Goal: Task Accomplishment & Management: Use online tool/utility

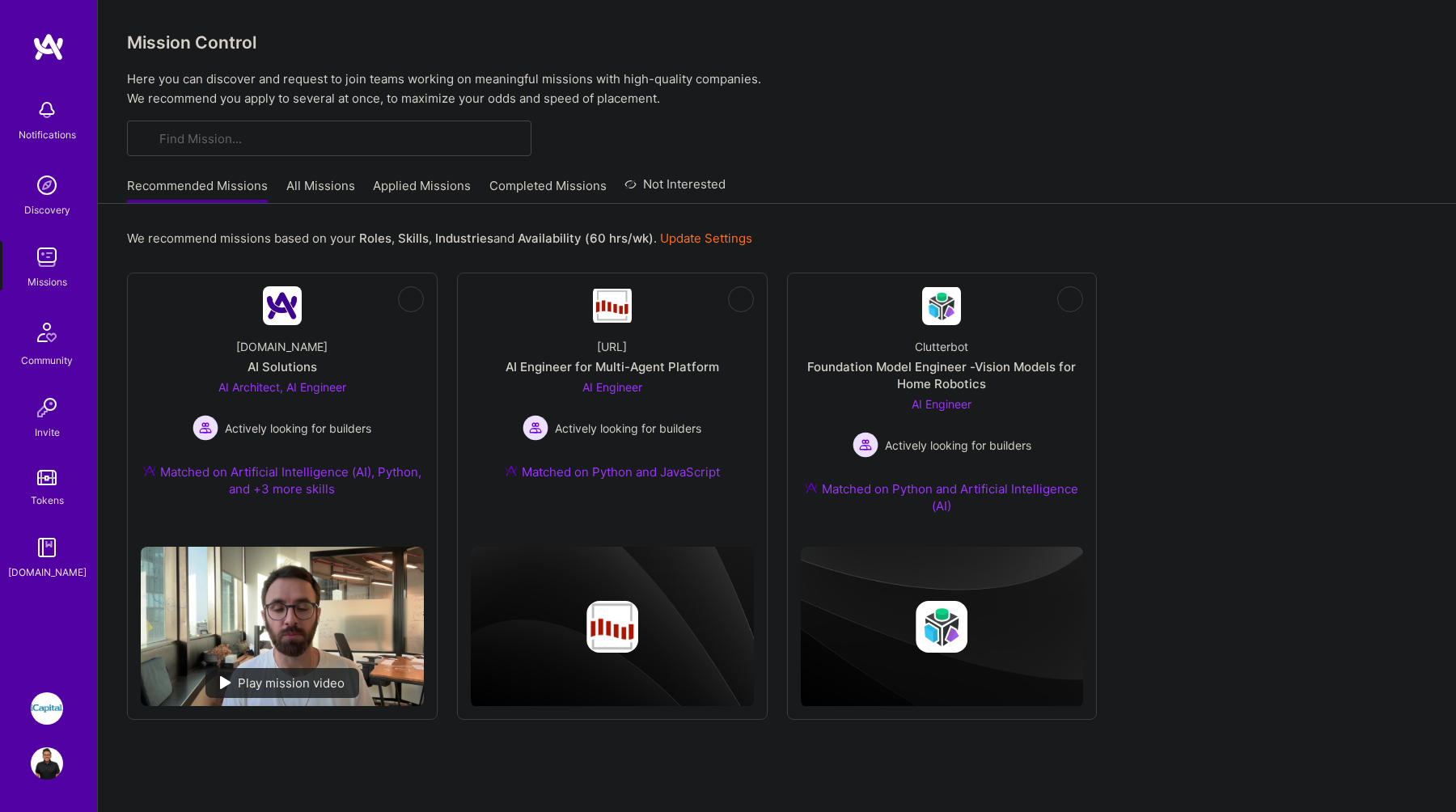
click at [450, 180] on link "Applied Missions" at bounding box center [422, 190] width 98 height 26
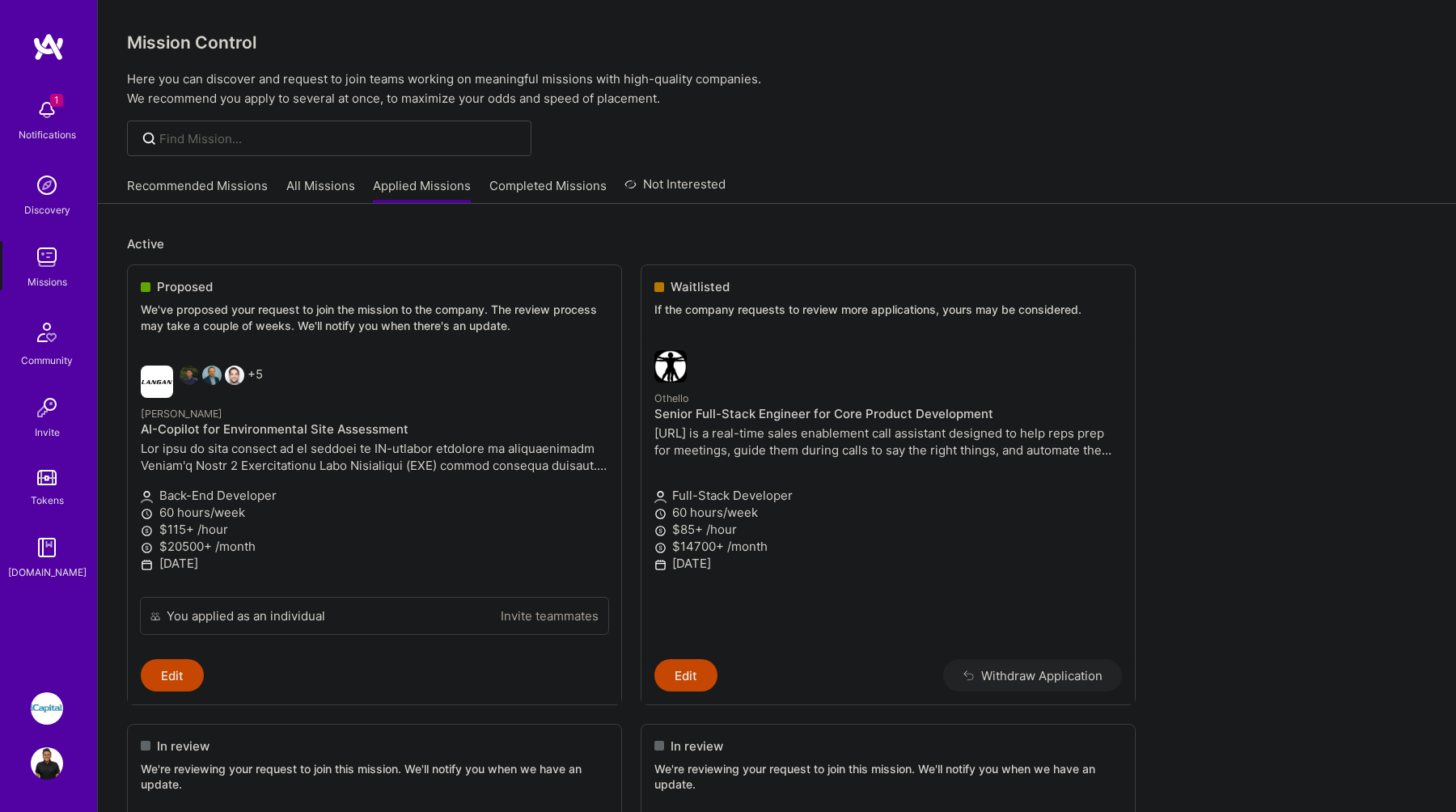
click at [238, 182] on link "Recommended Missions" at bounding box center [197, 190] width 141 height 26
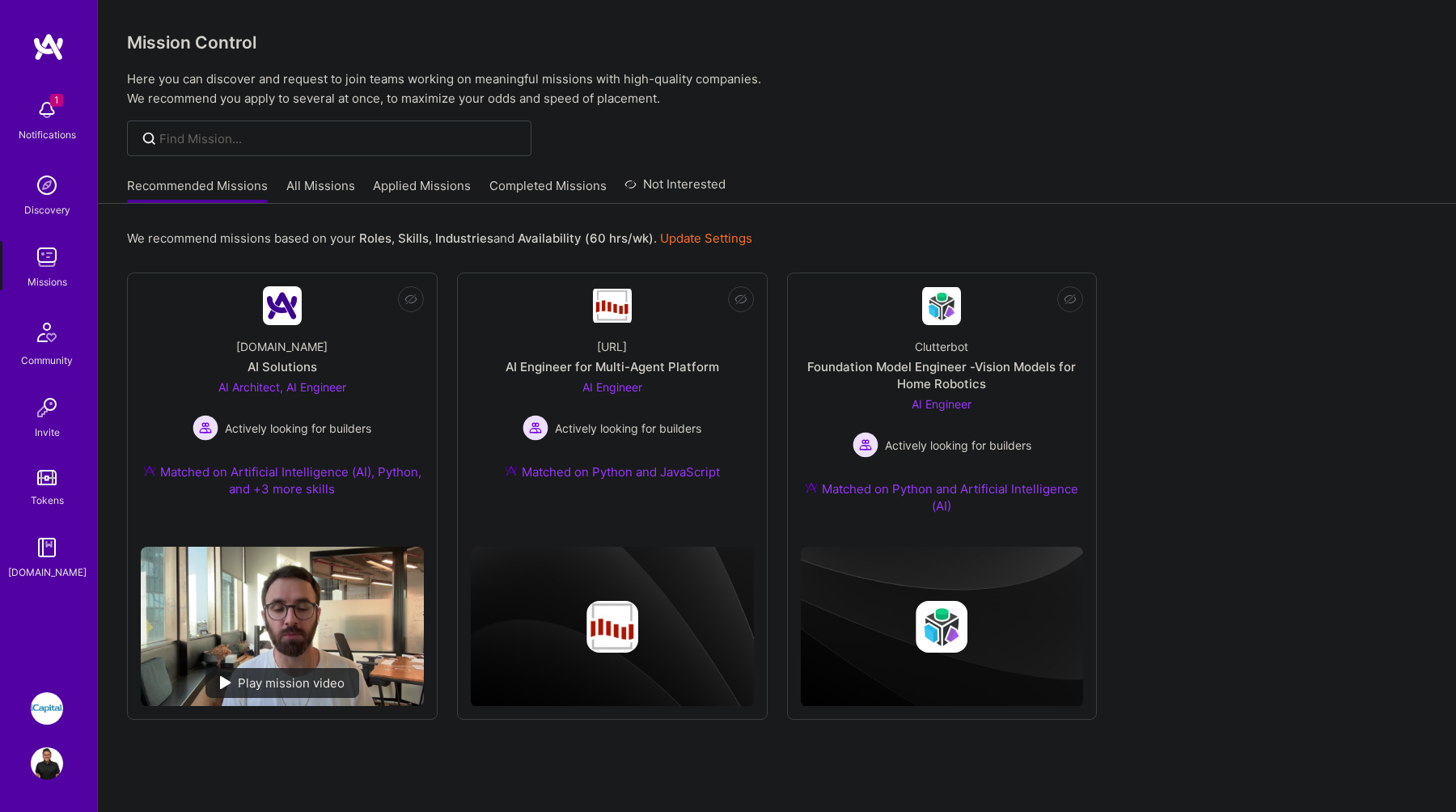
click at [405, 182] on link "Applied Missions" at bounding box center [422, 190] width 98 height 26
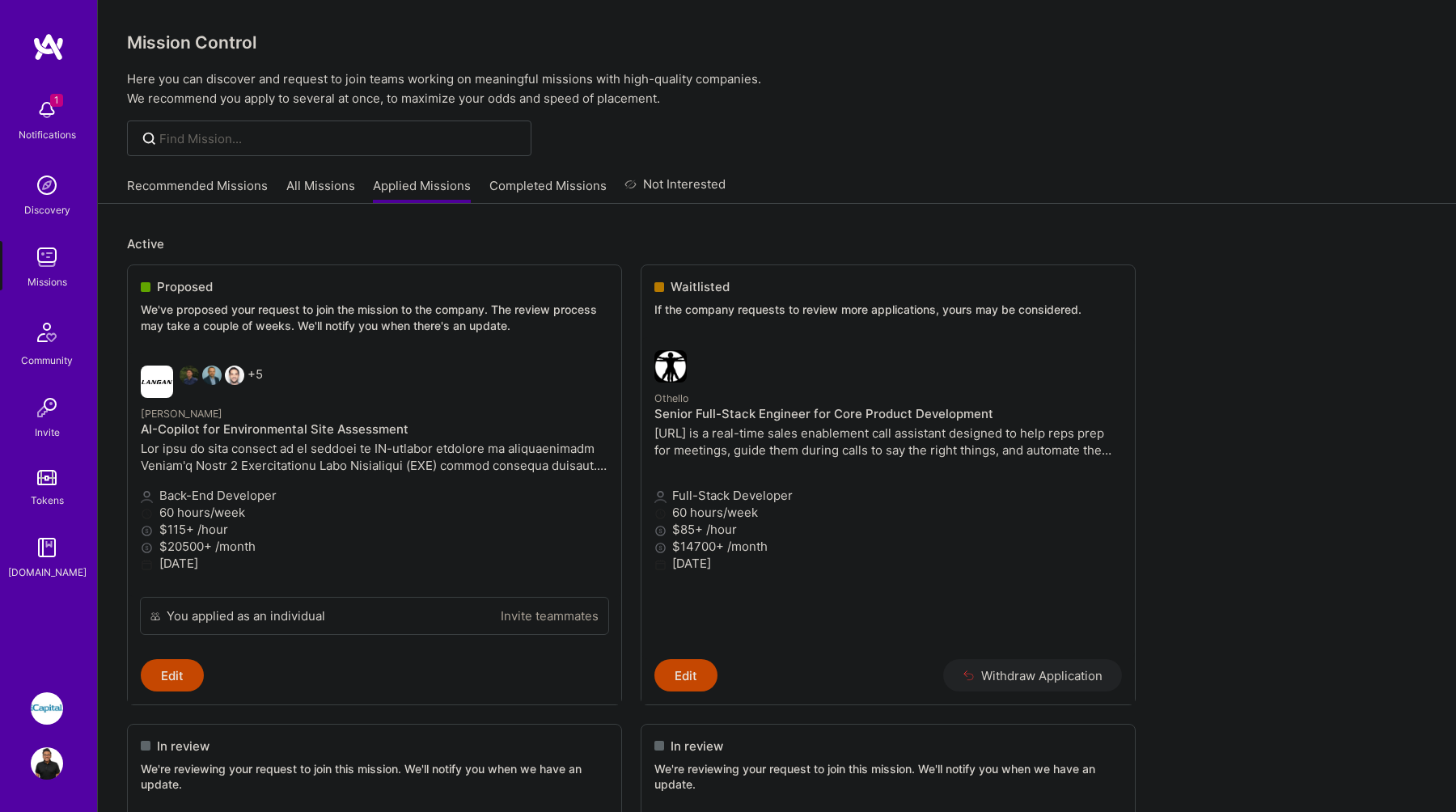
click at [32, 126] on div "Notifications" at bounding box center [46, 134] width 57 height 17
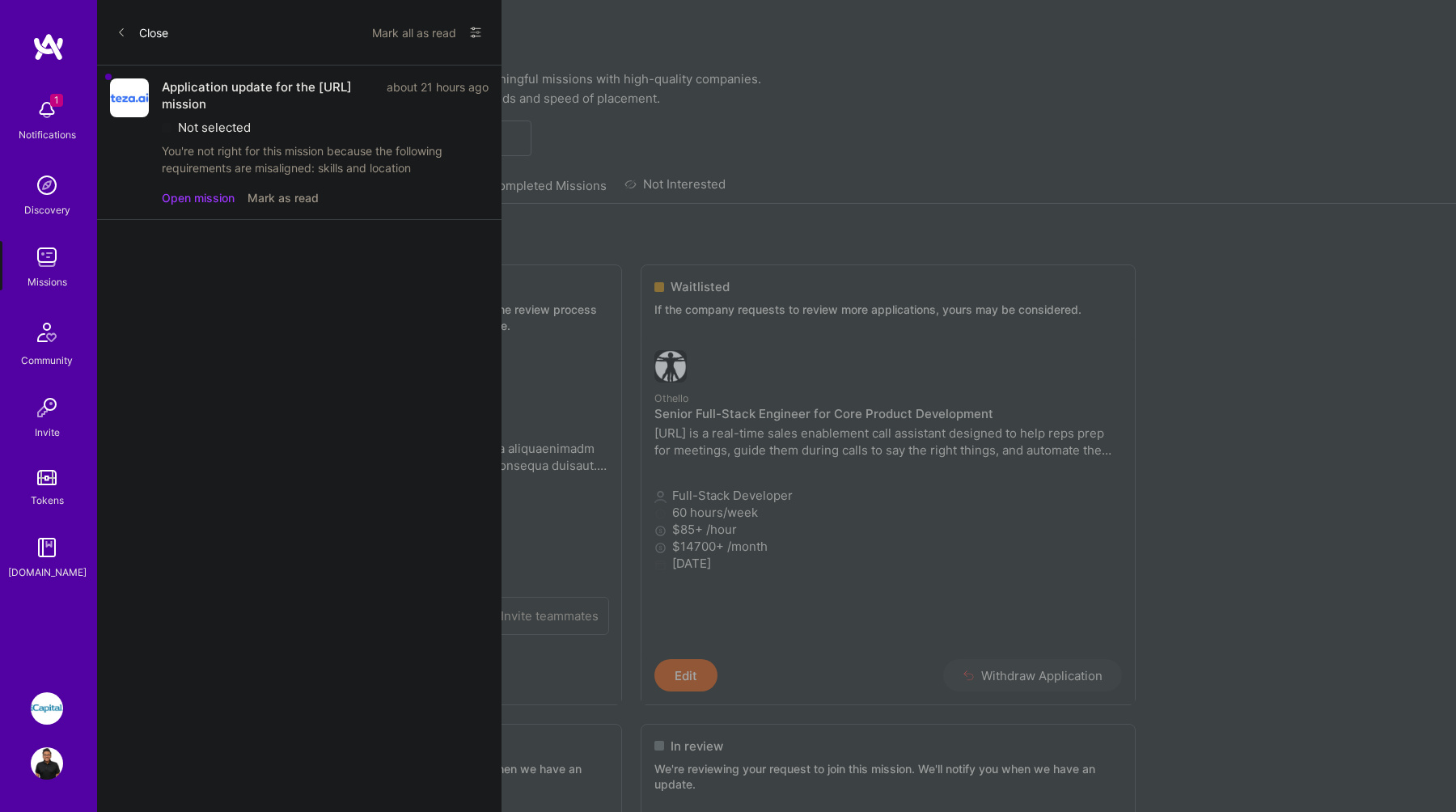
click at [205, 194] on button "Open mission" at bounding box center [197, 197] width 73 height 17
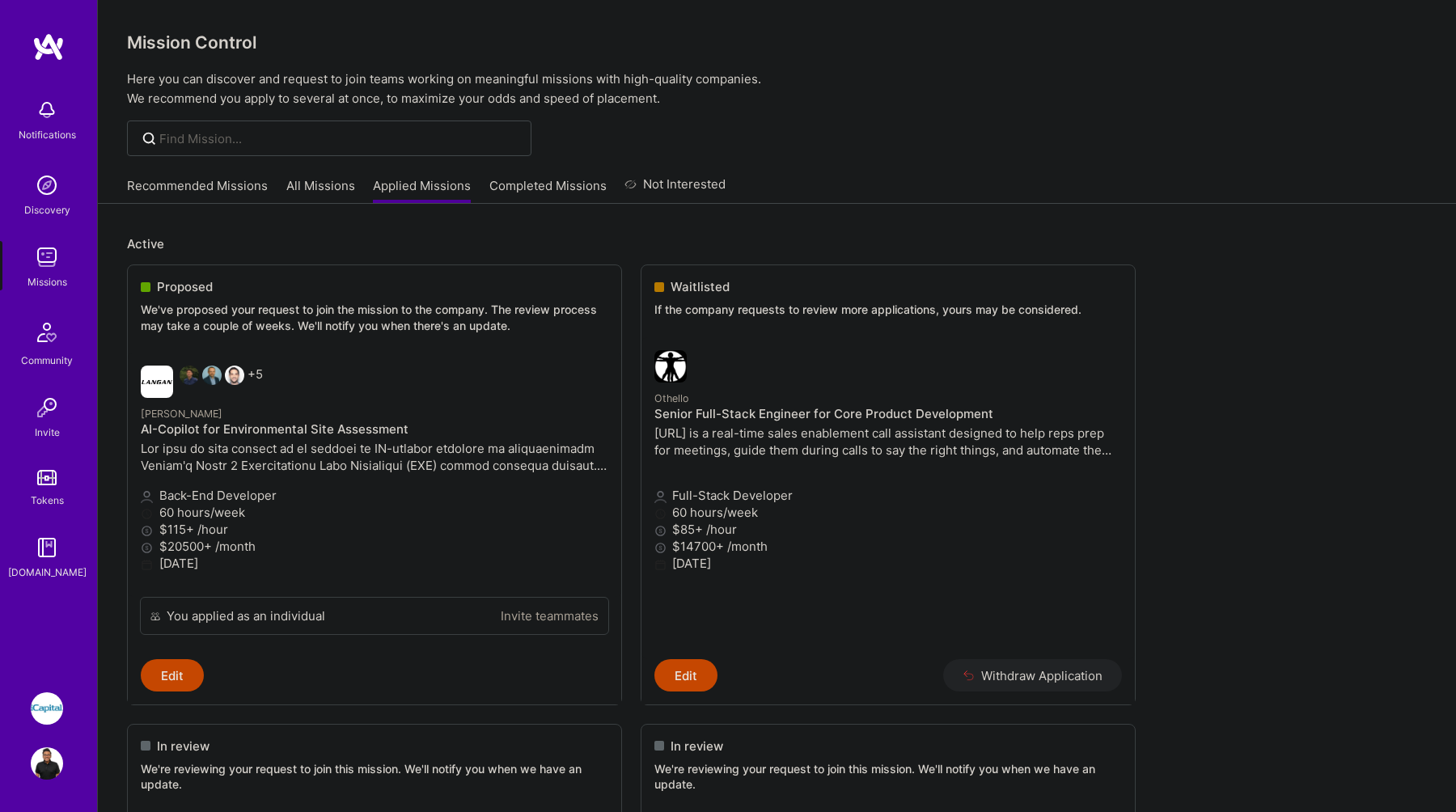
click at [674, 188] on link "Not Interested" at bounding box center [674, 189] width 101 height 29
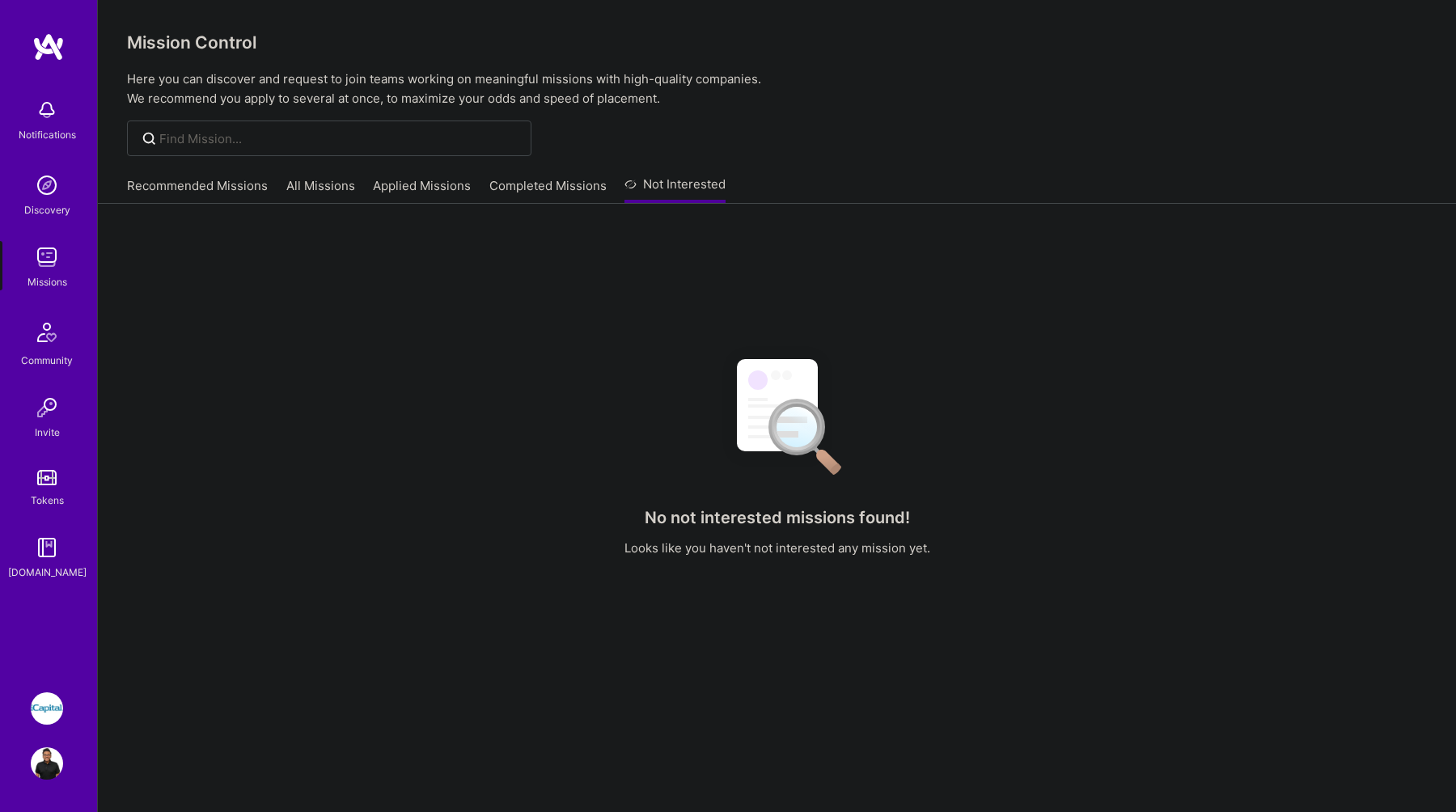
click at [440, 193] on link "Applied Missions" at bounding box center [422, 190] width 98 height 26
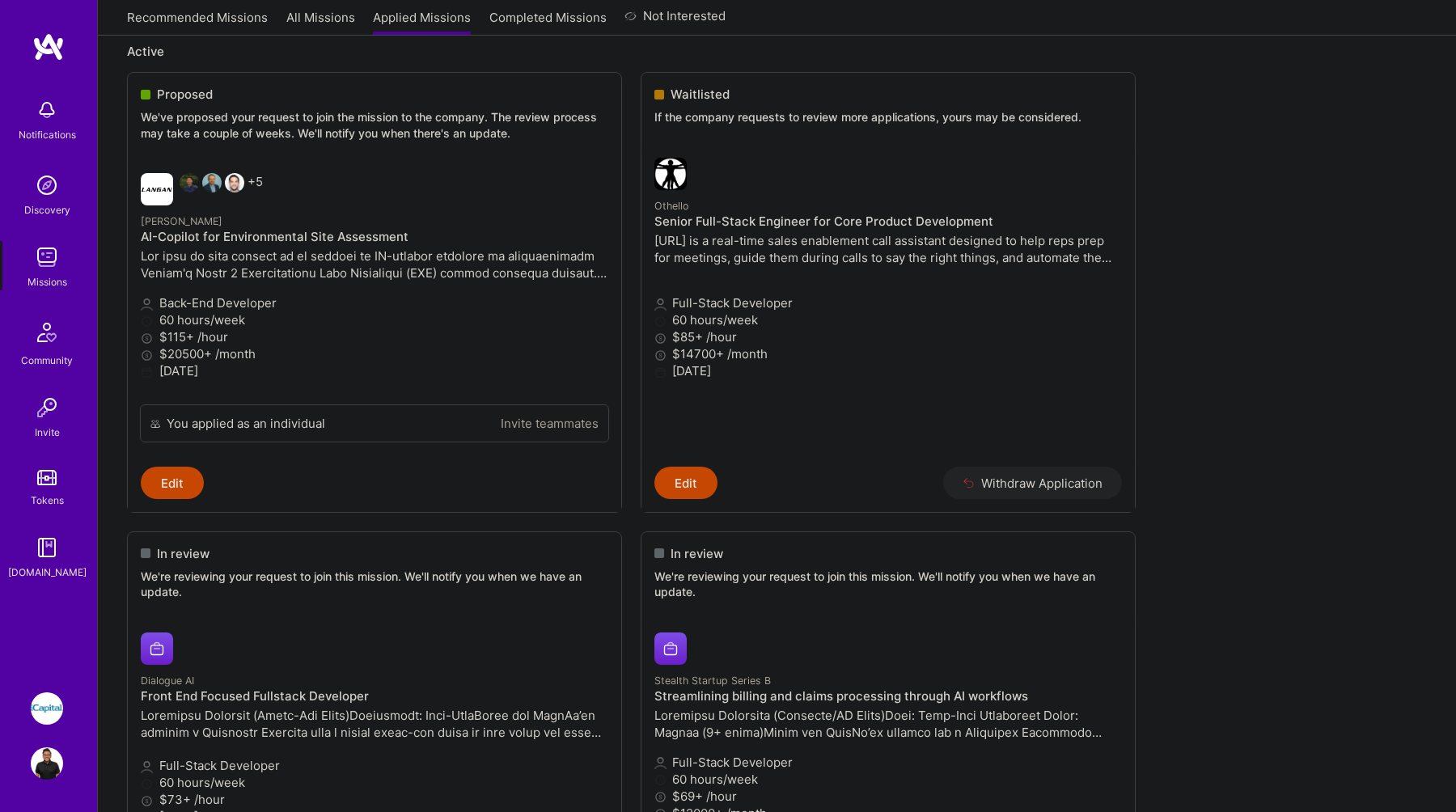
scroll to position [191, 0]
click at [45, 104] on img at bounding box center [46, 110] width 32 height 32
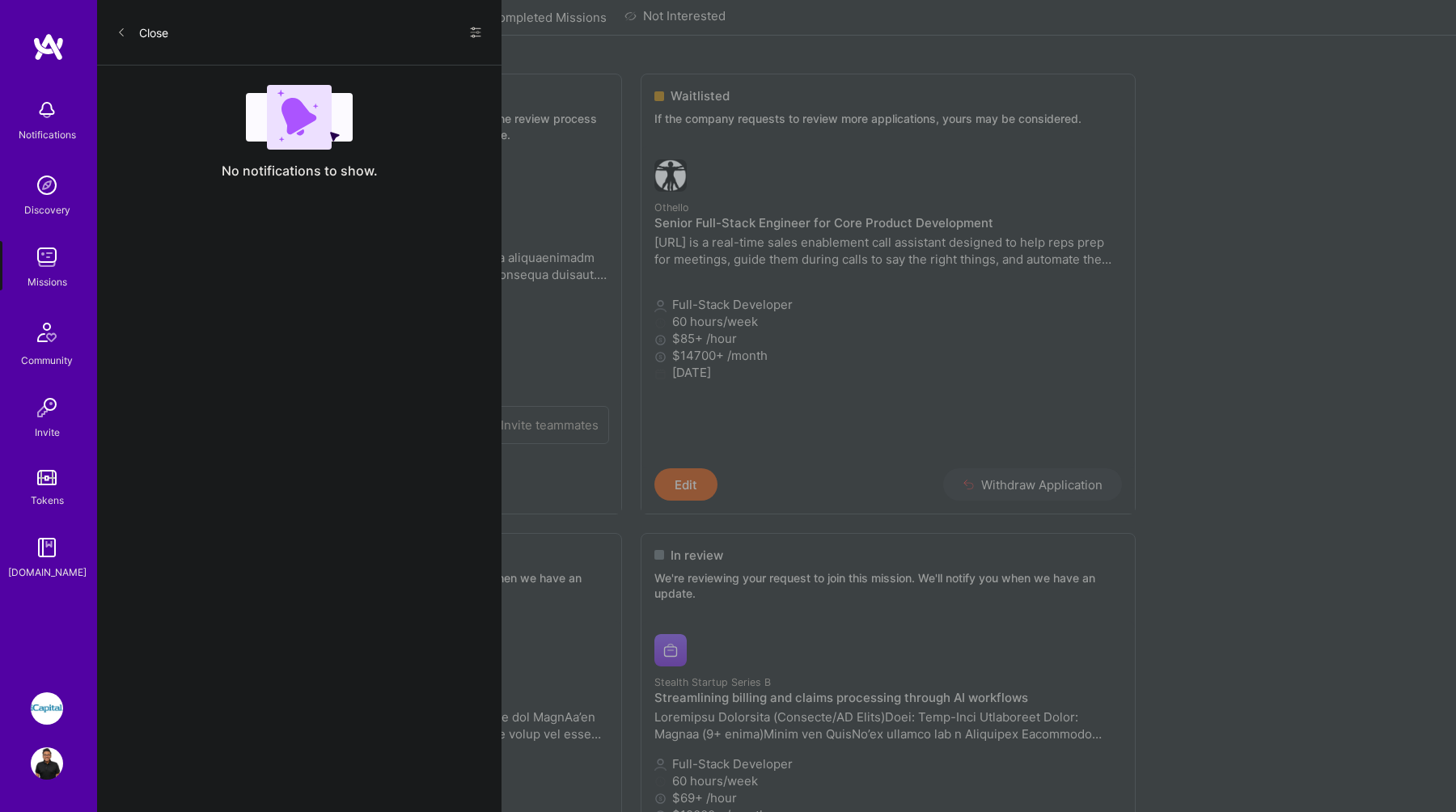
click at [138, 36] on button "Close" at bounding box center [142, 32] width 52 height 26
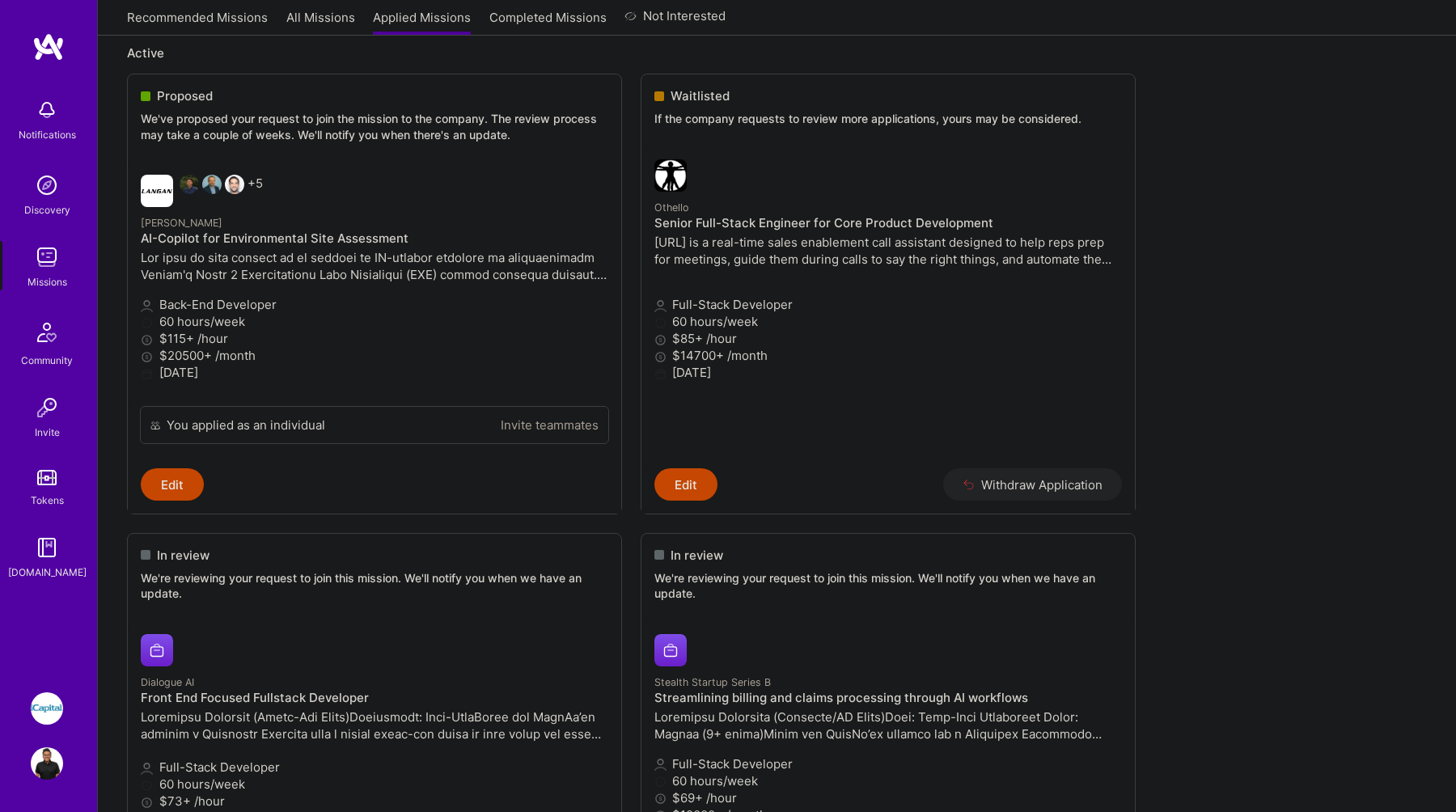
click at [659, 22] on link "Not Interested" at bounding box center [674, 20] width 101 height 29
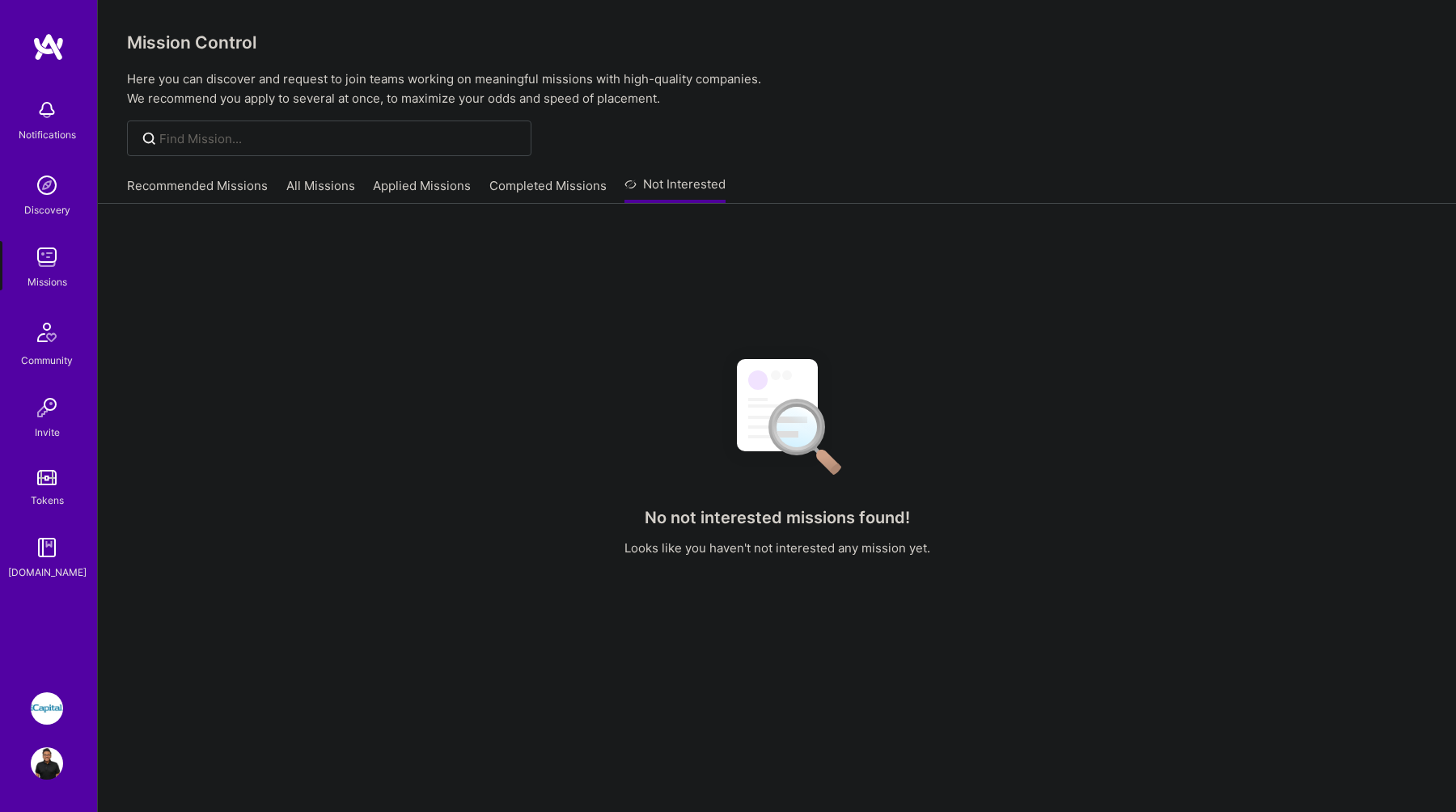
click at [538, 191] on link "Completed Missions" at bounding box center [548, 190] width 118 height 26
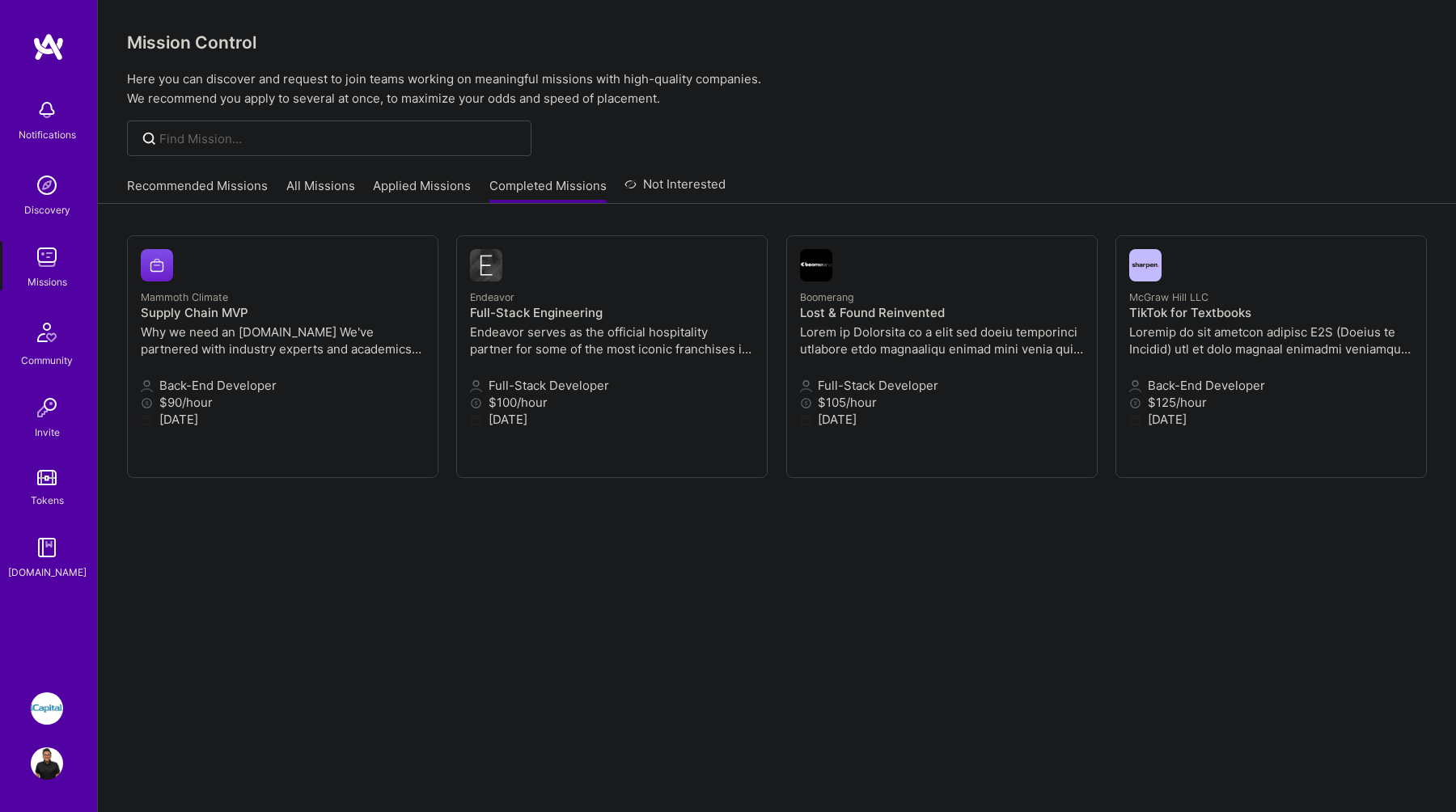
click at [445, 187] on link "Applied Missions" at bounding box center [422, 190] width 98 height 26
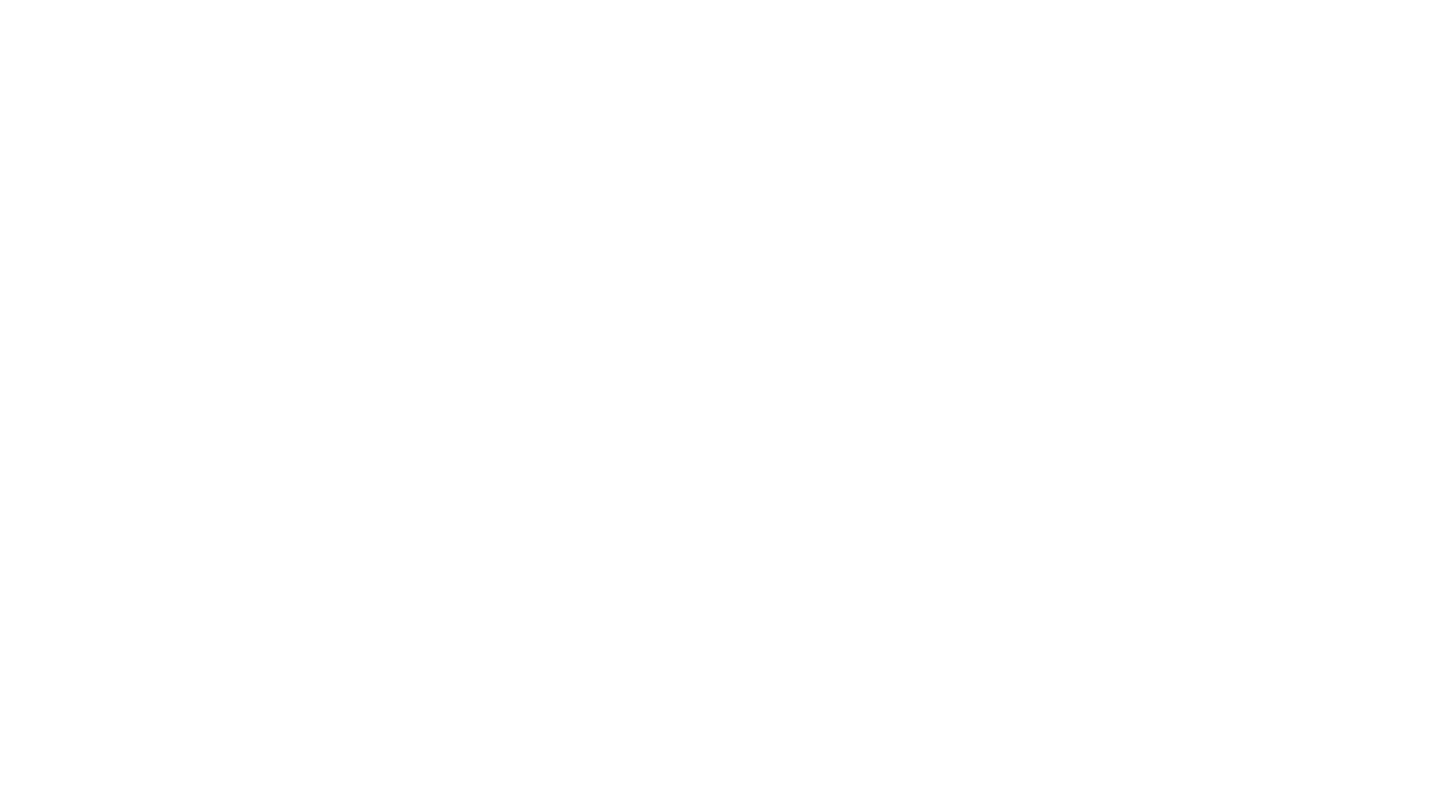
click at [0, 0] on link "All Missions" at bounding box center [0, 0] width 0 height 0
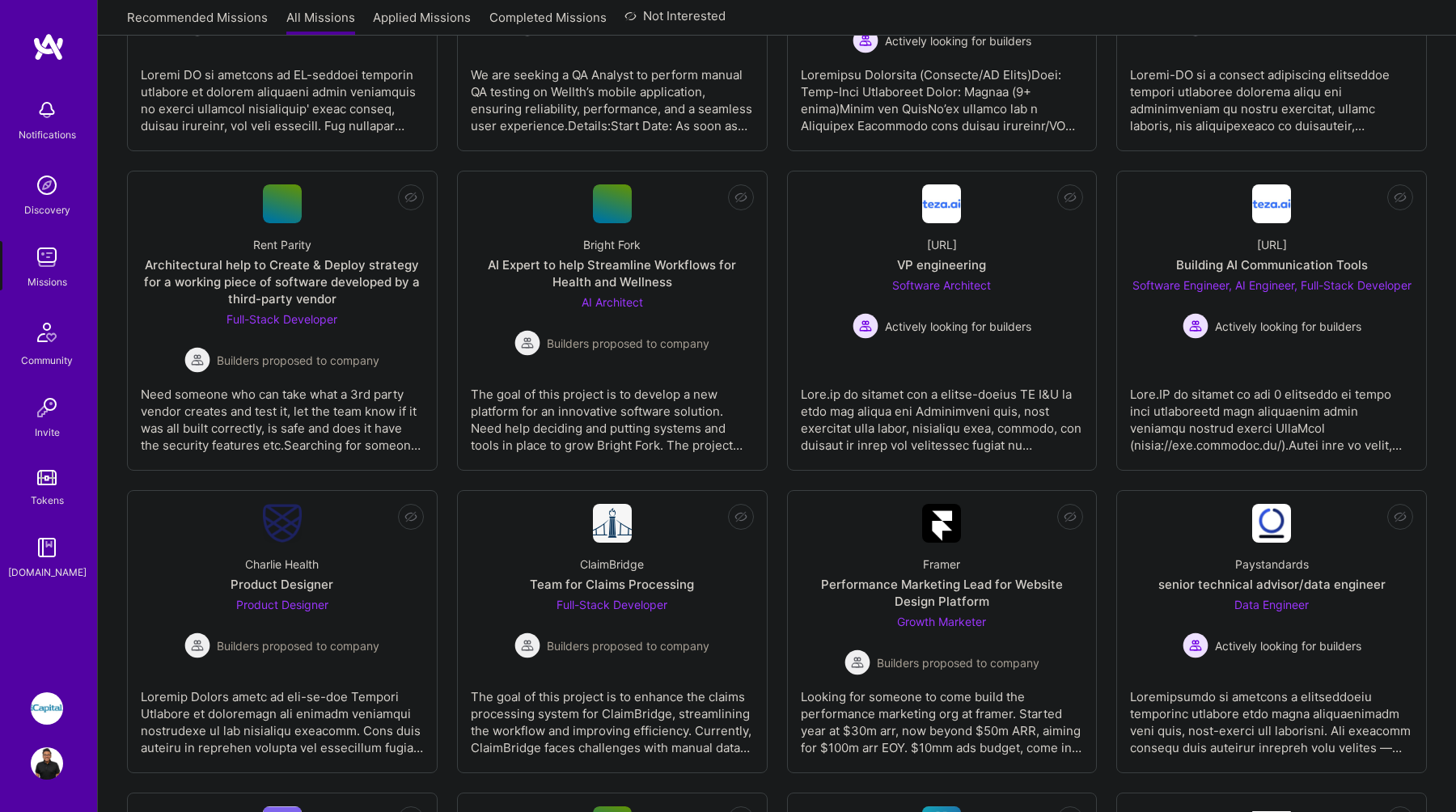
scroll to position [1357, 0]
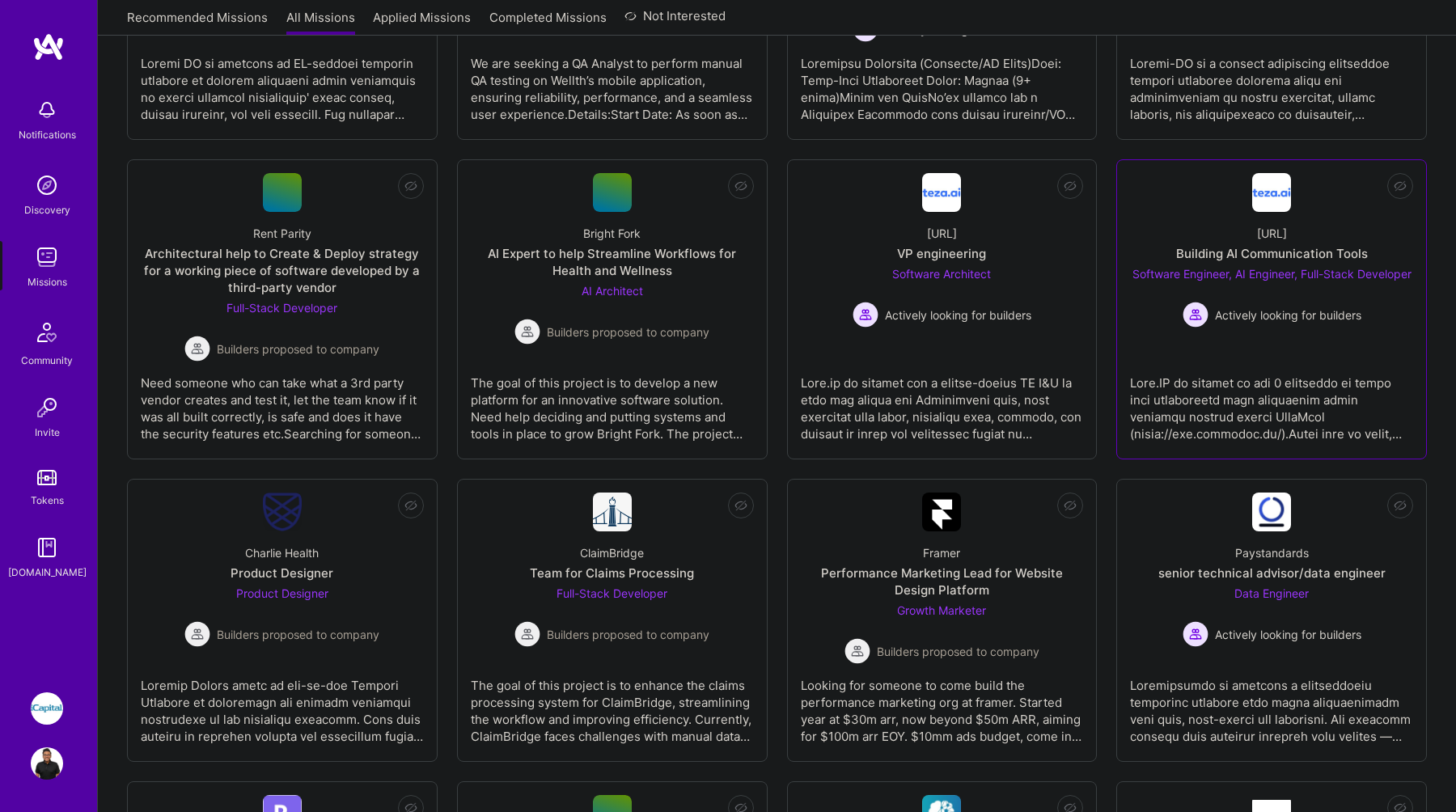
click at [1274, 195] on img at bounding box center [1272, 192] width 39 height 39
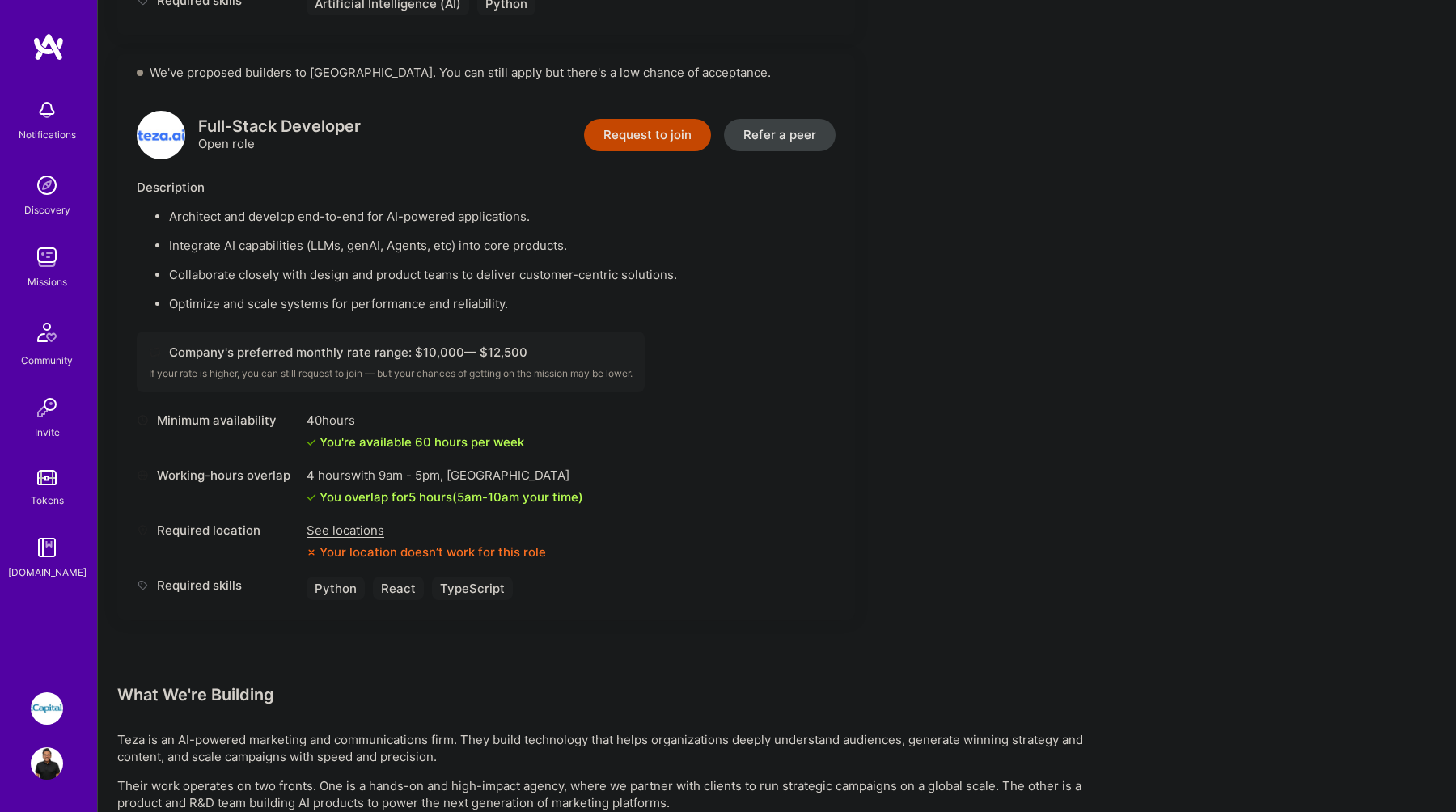
scroll to position [1634, 0]
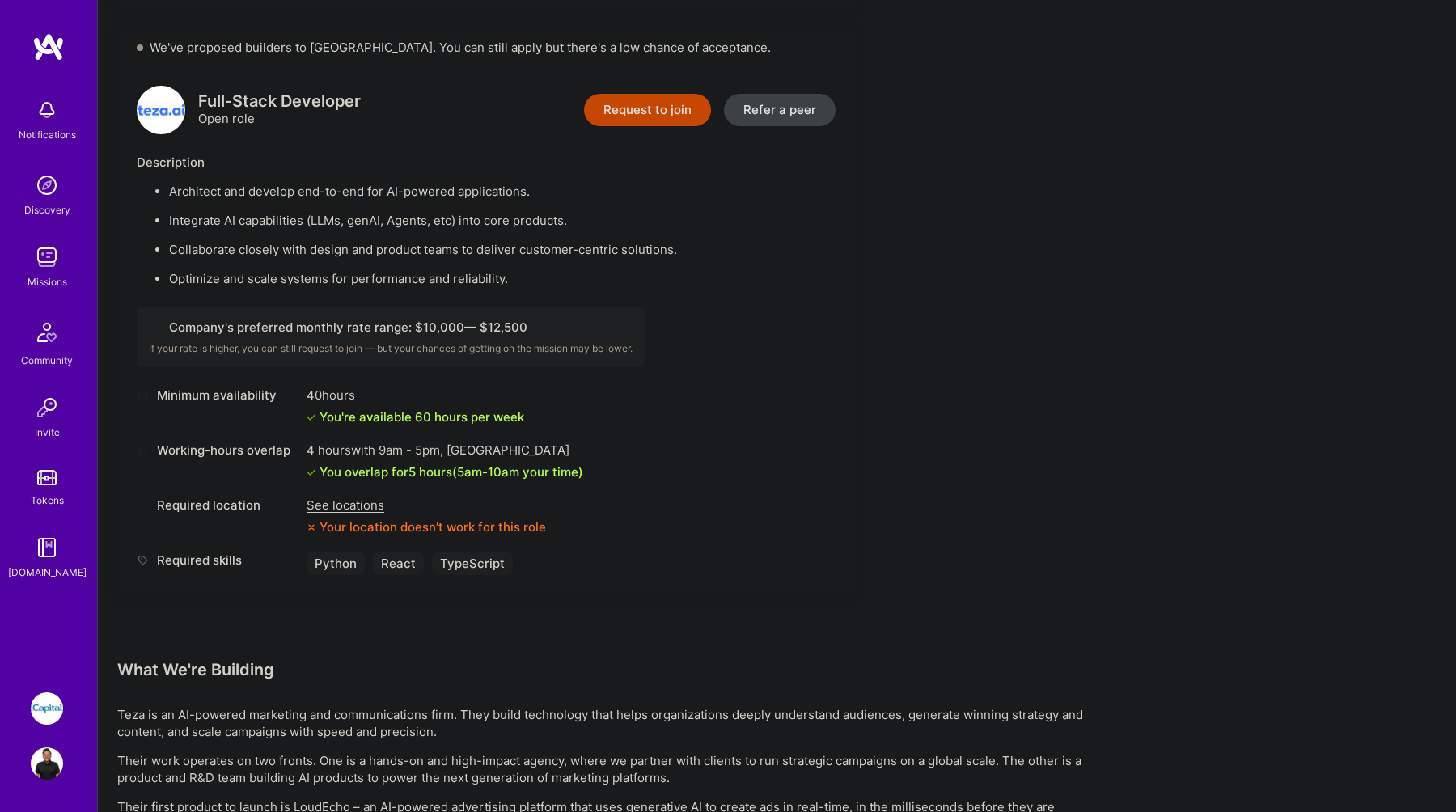
click at [367, 507] on div "See locations" at bounding box center [426, 504] width 239 height 17
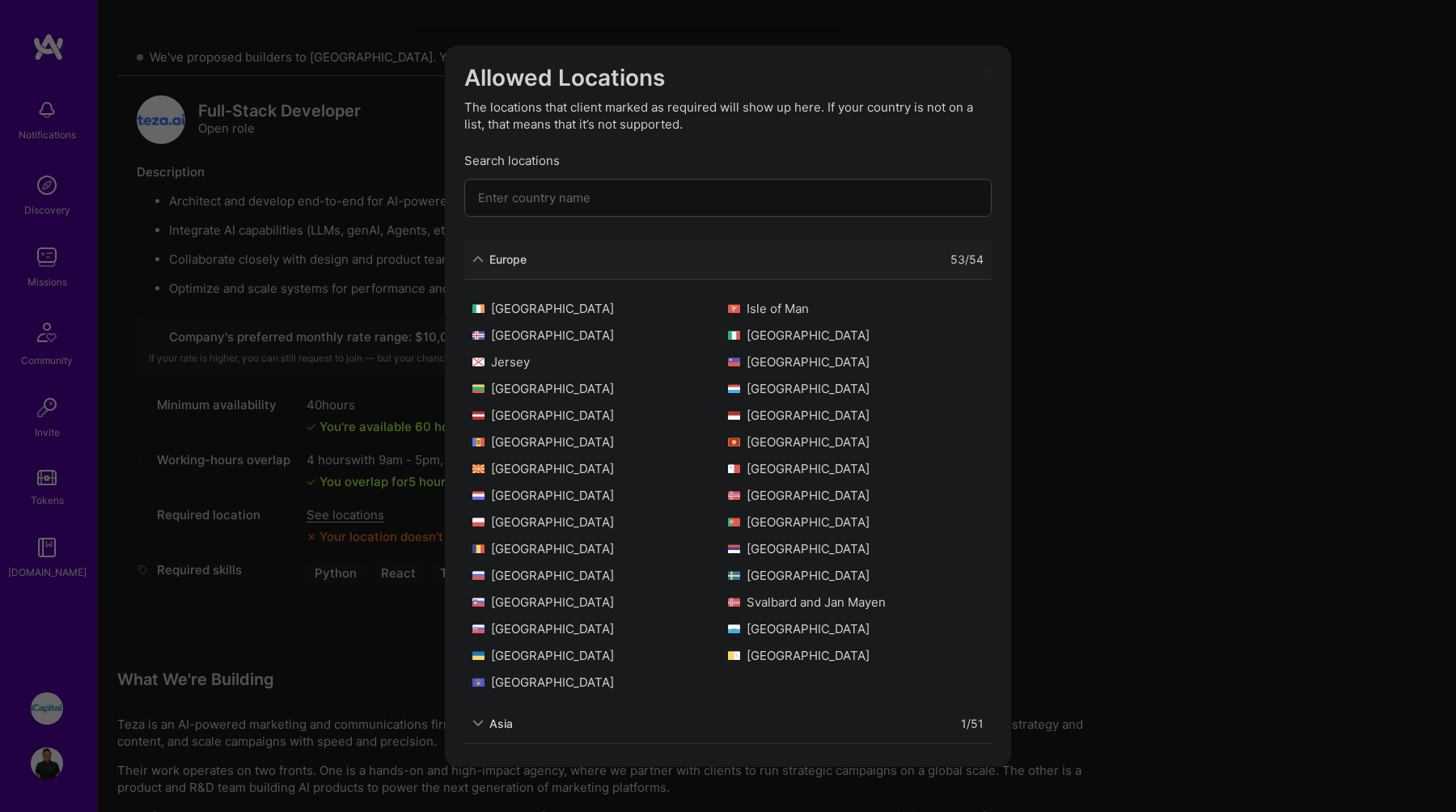
scroll to position [1628, 0]
click at [368, 630] on div "Allowed Locations The locations that client marked as required will show up her…" at bounding box center [728, 406] width 1456 height 812
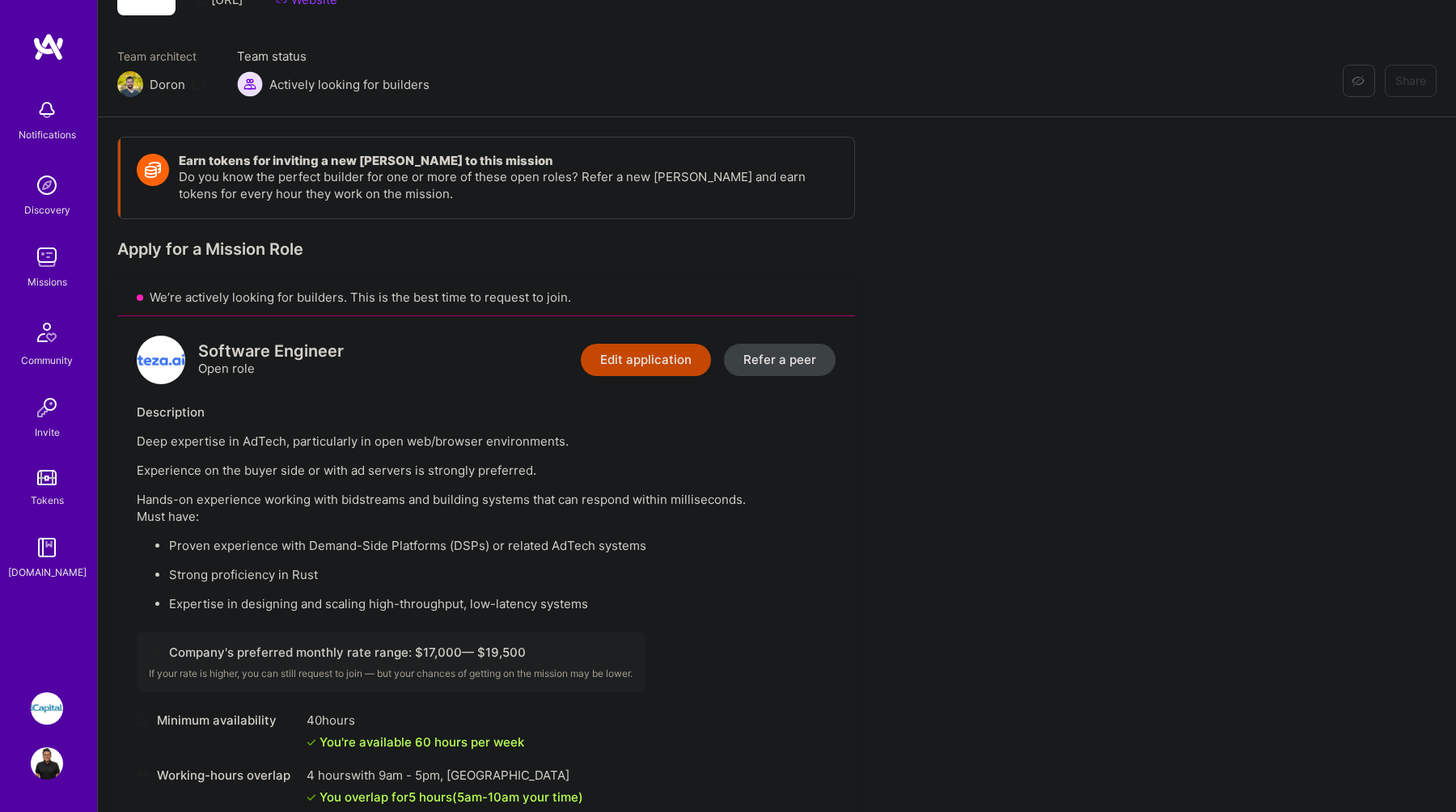
scroll to position [0, 0]
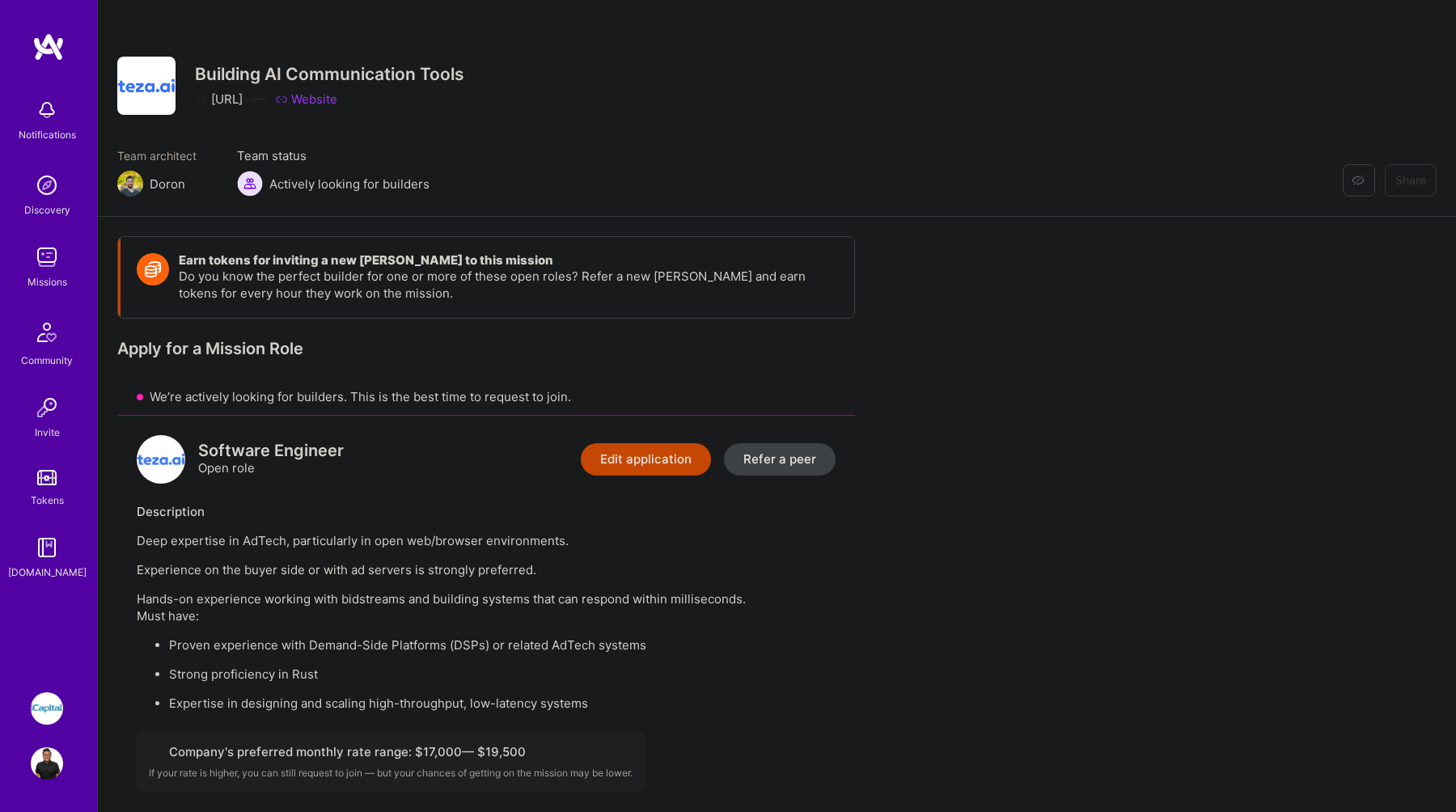
click at [51, 284] on div "Missions" at bounding box center [46, 281] width 39 height 17
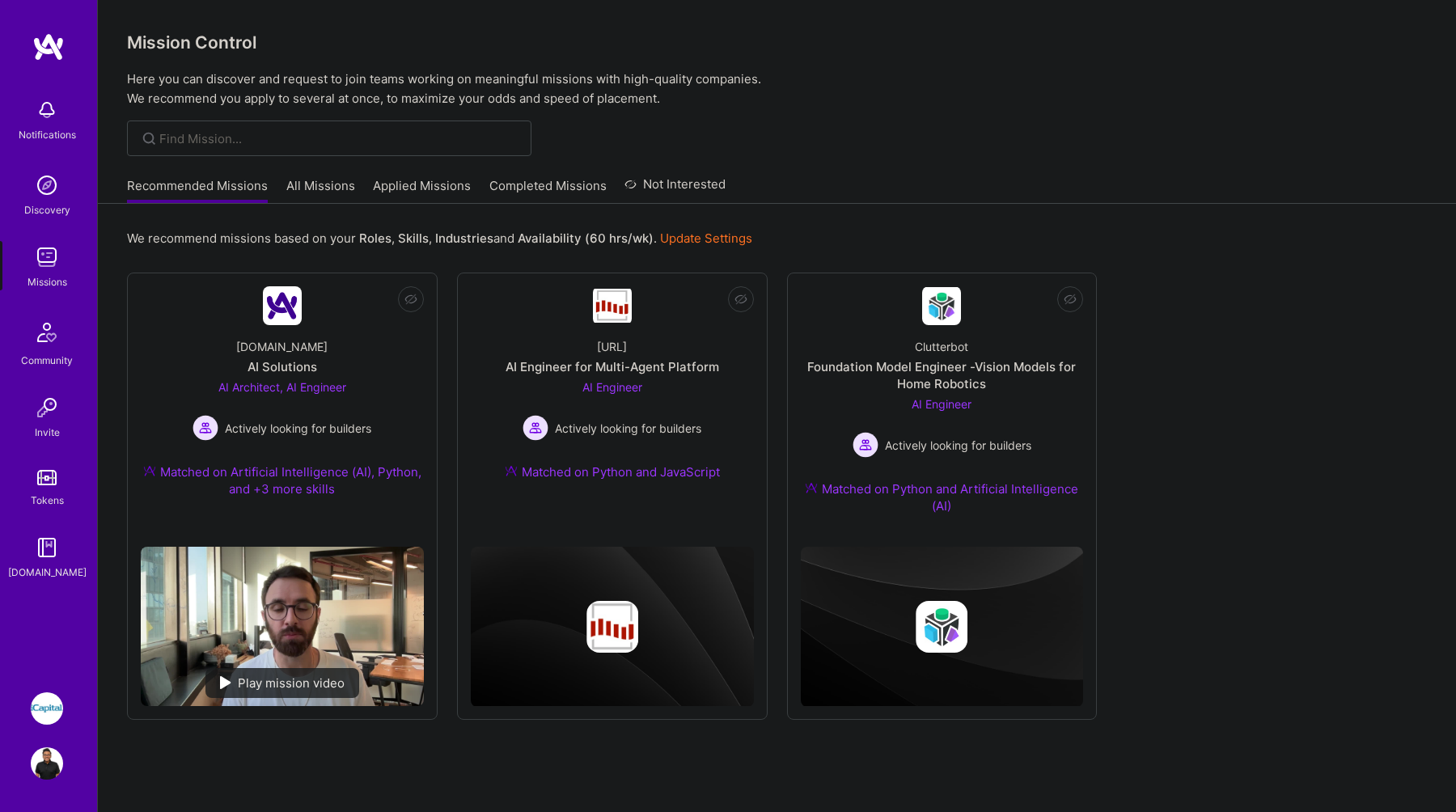
click at [332, 193] on link "All Missions" at bounding box center [321, 190] width 68 height 26
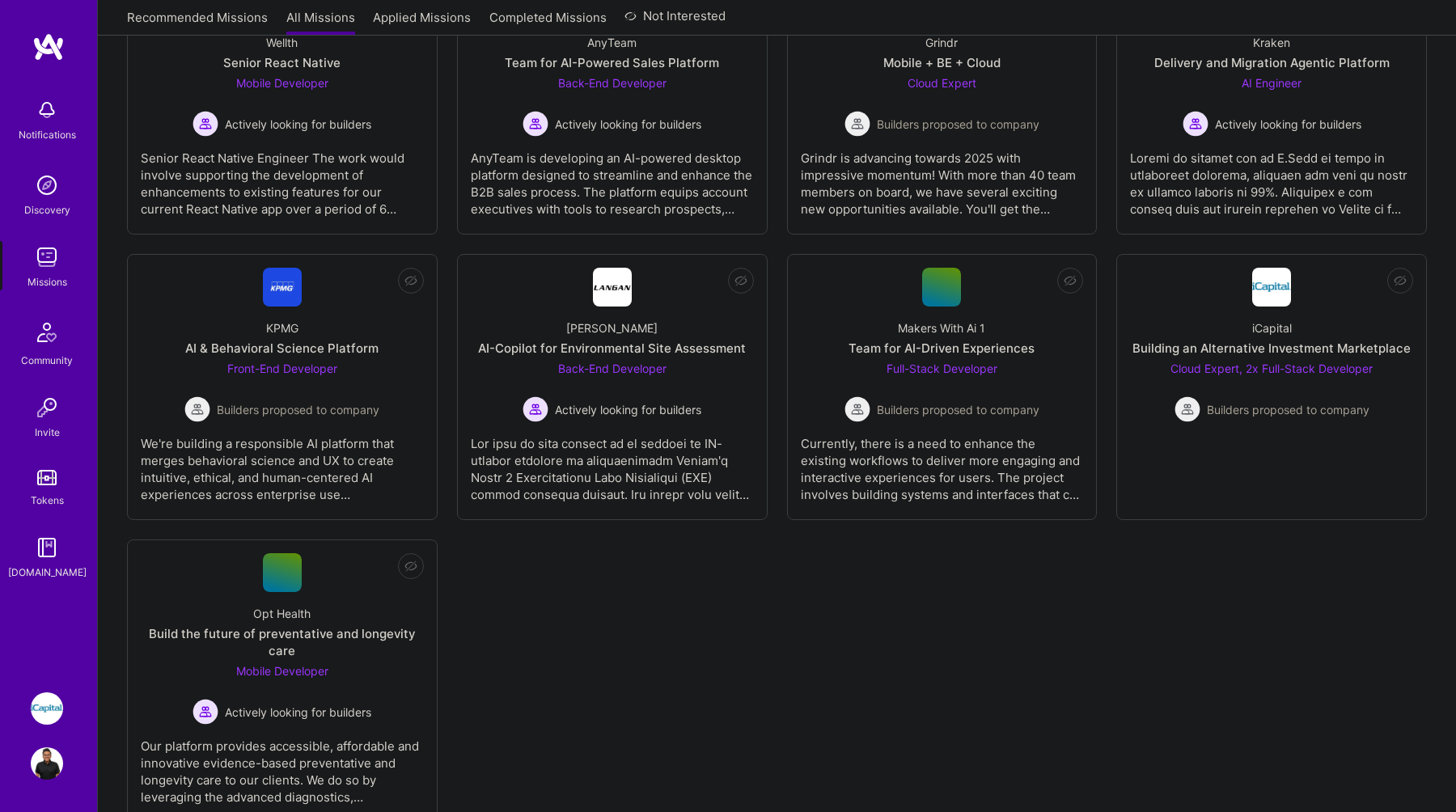
scroll to position [3375, 0]
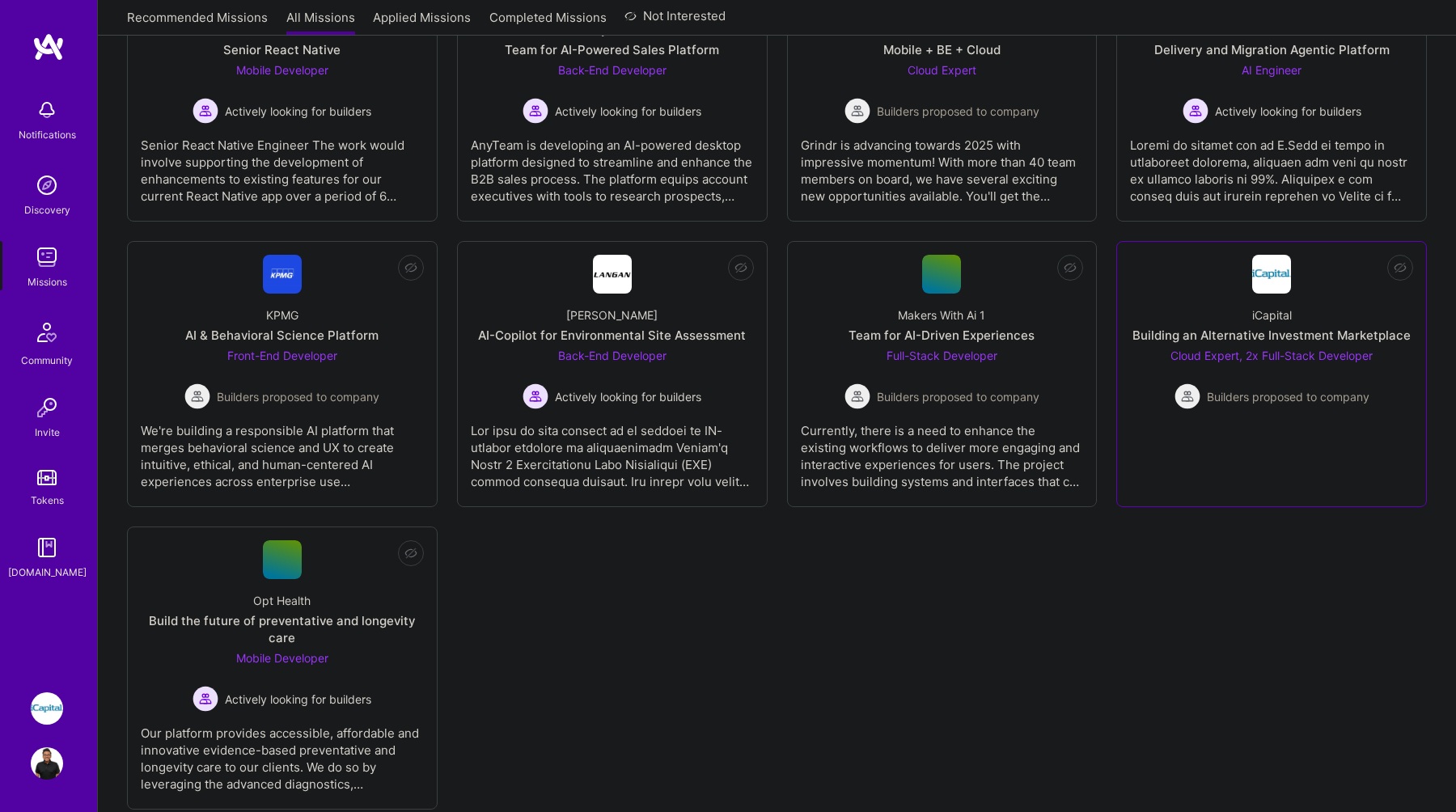
click at [1352, 337] on div "Building an Alternative Investment Marketplace" at bounding box center [1271, 335] width 278 height 17
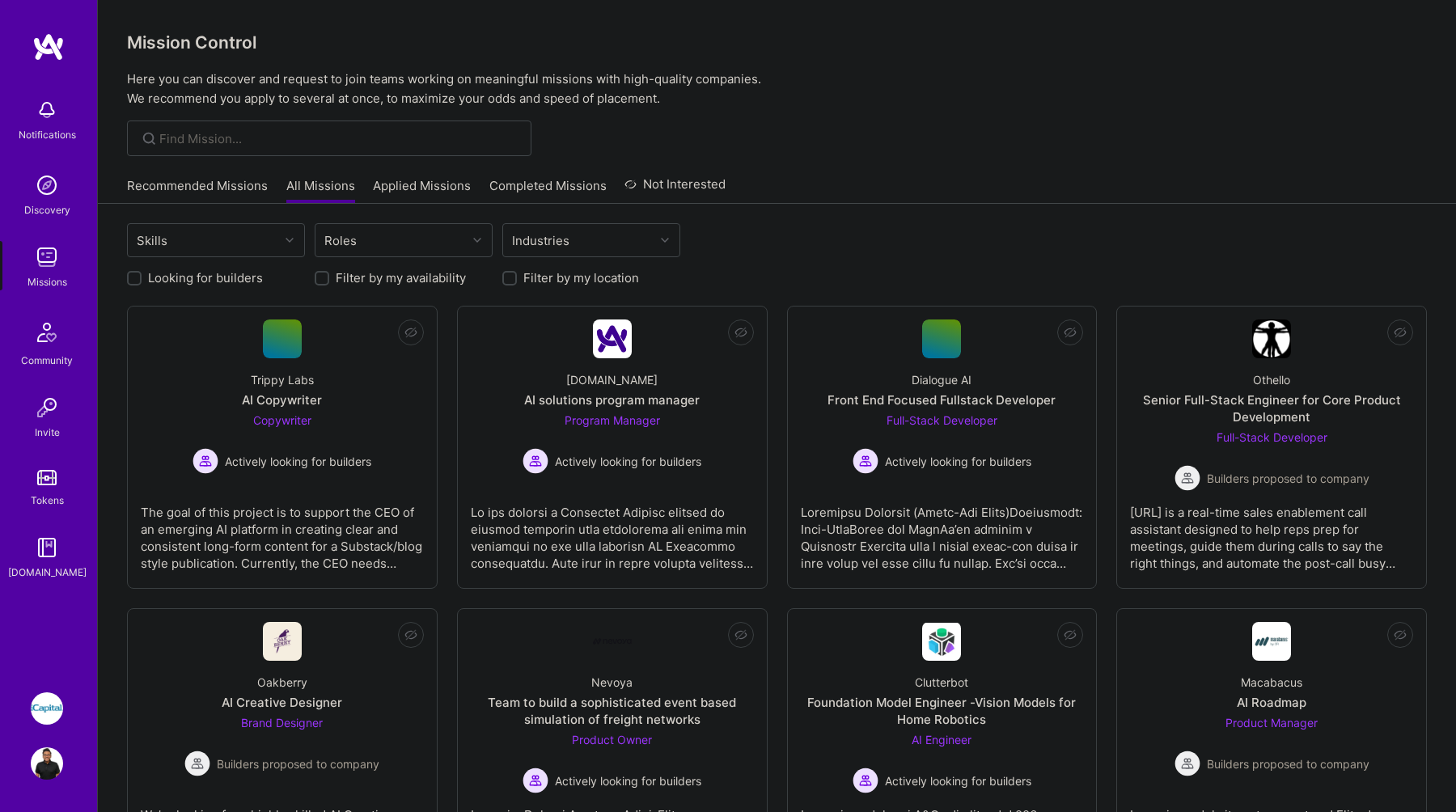
scroll to position [3375, 0]
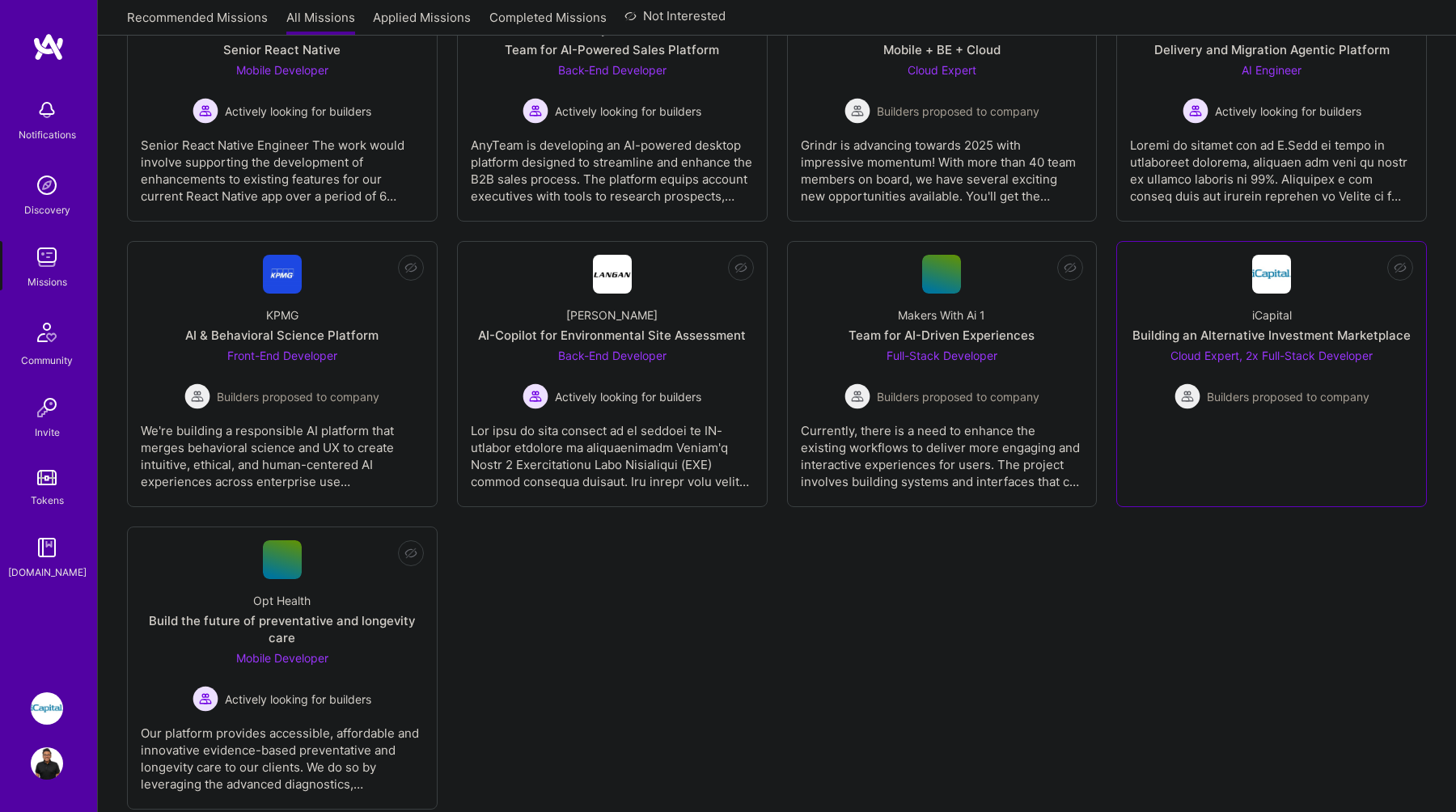
click at [1276, 297] on div "iCapital Building an Alternative Investment Marketplace Cloud Expert, 2x Full-S…" at bounding box center [1272, 352] width 283 height 116
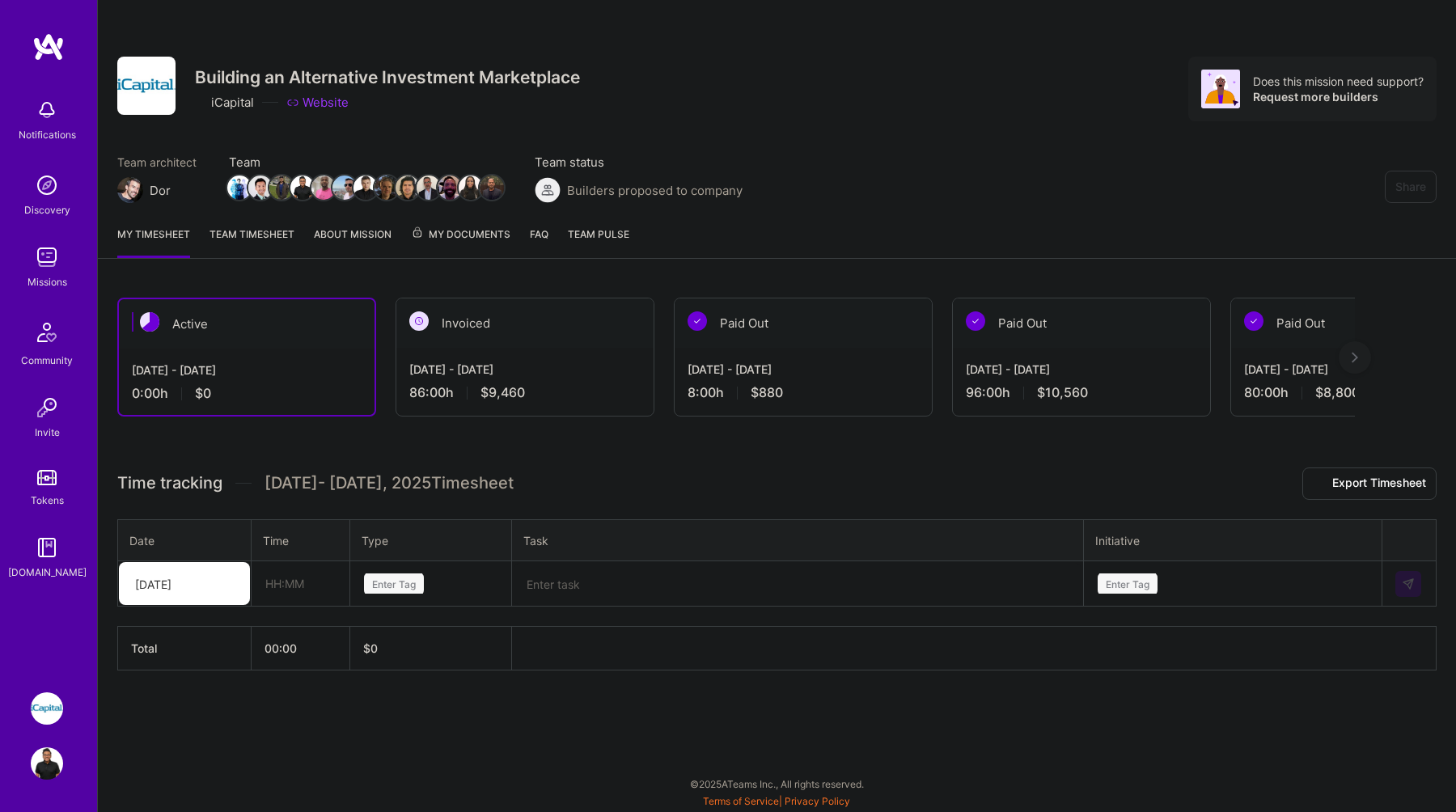
click at [547, 193] on img at bounding box center [548, 190] width 26 height 26
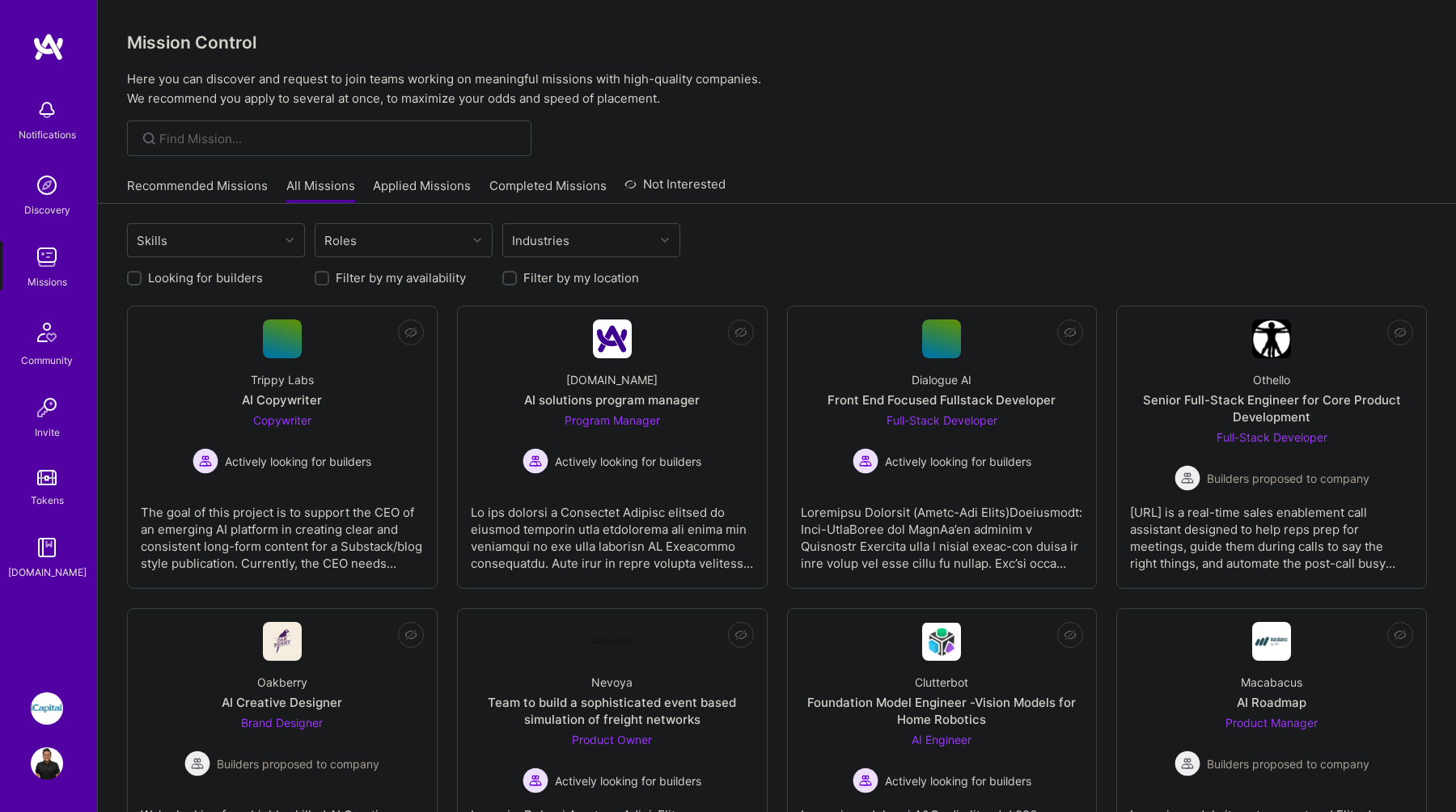
scroll to position [3375, 0]
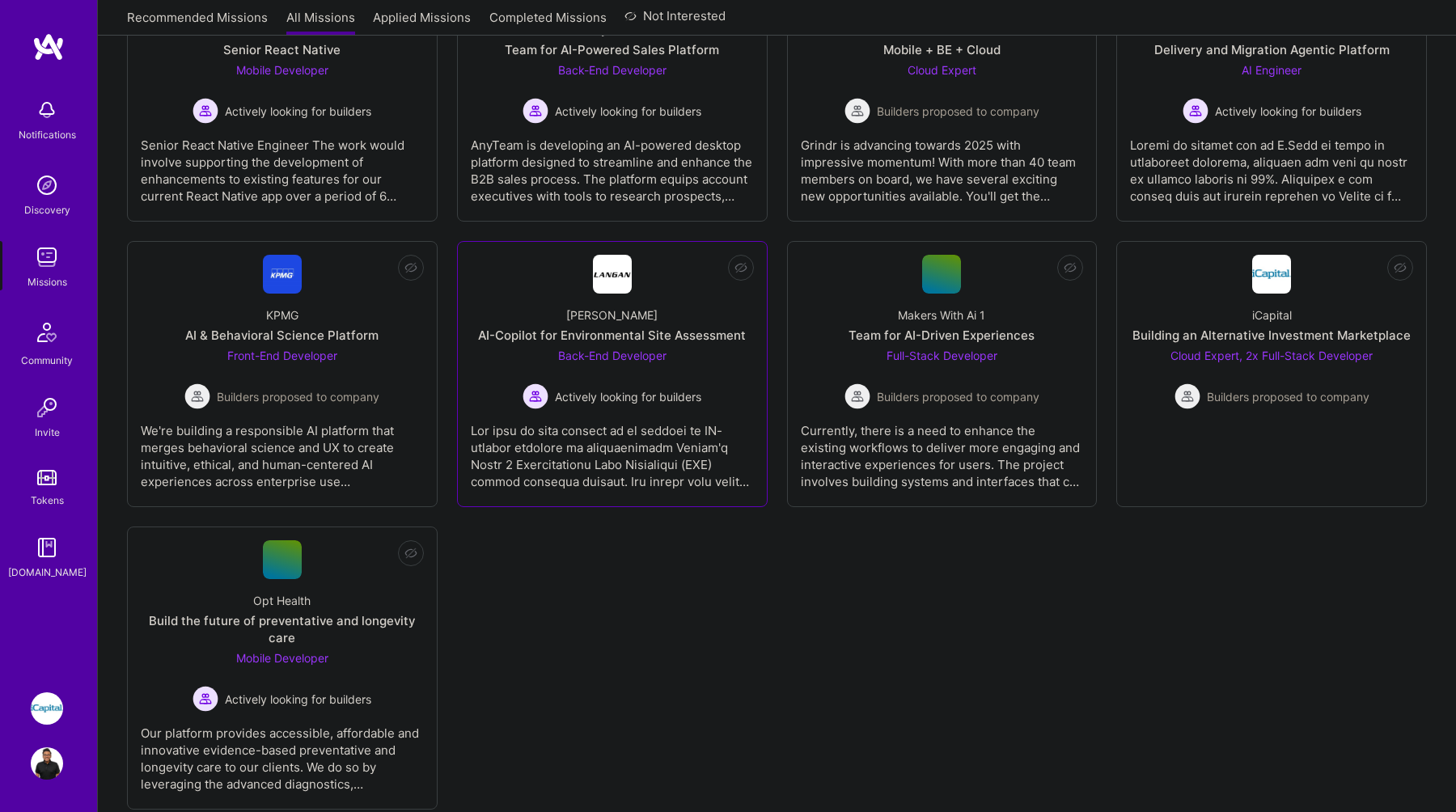
click at [617, 349] on span "Back-End Developer" at bounding box center [612, 356] width 109 height 14
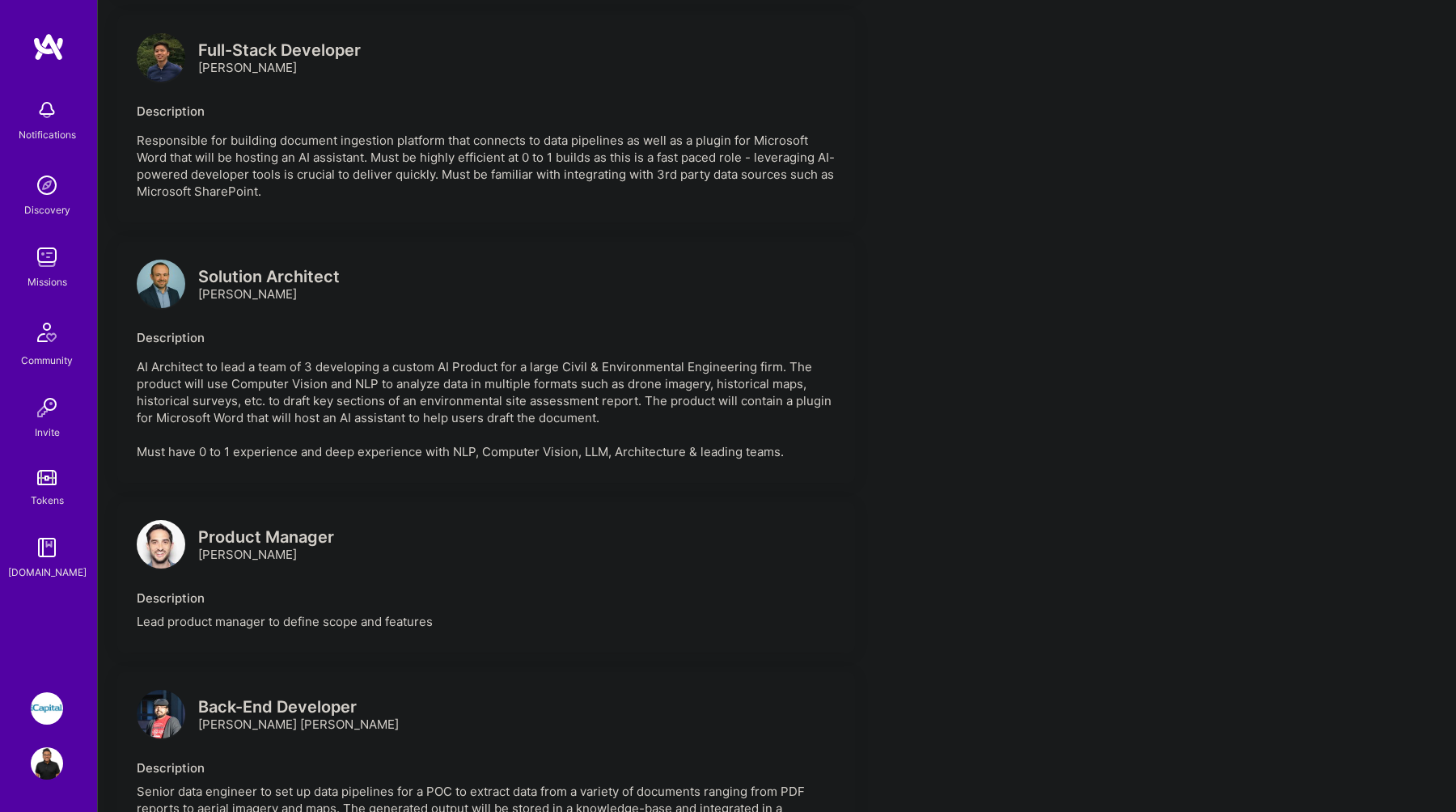
scroll to position [958, 0]
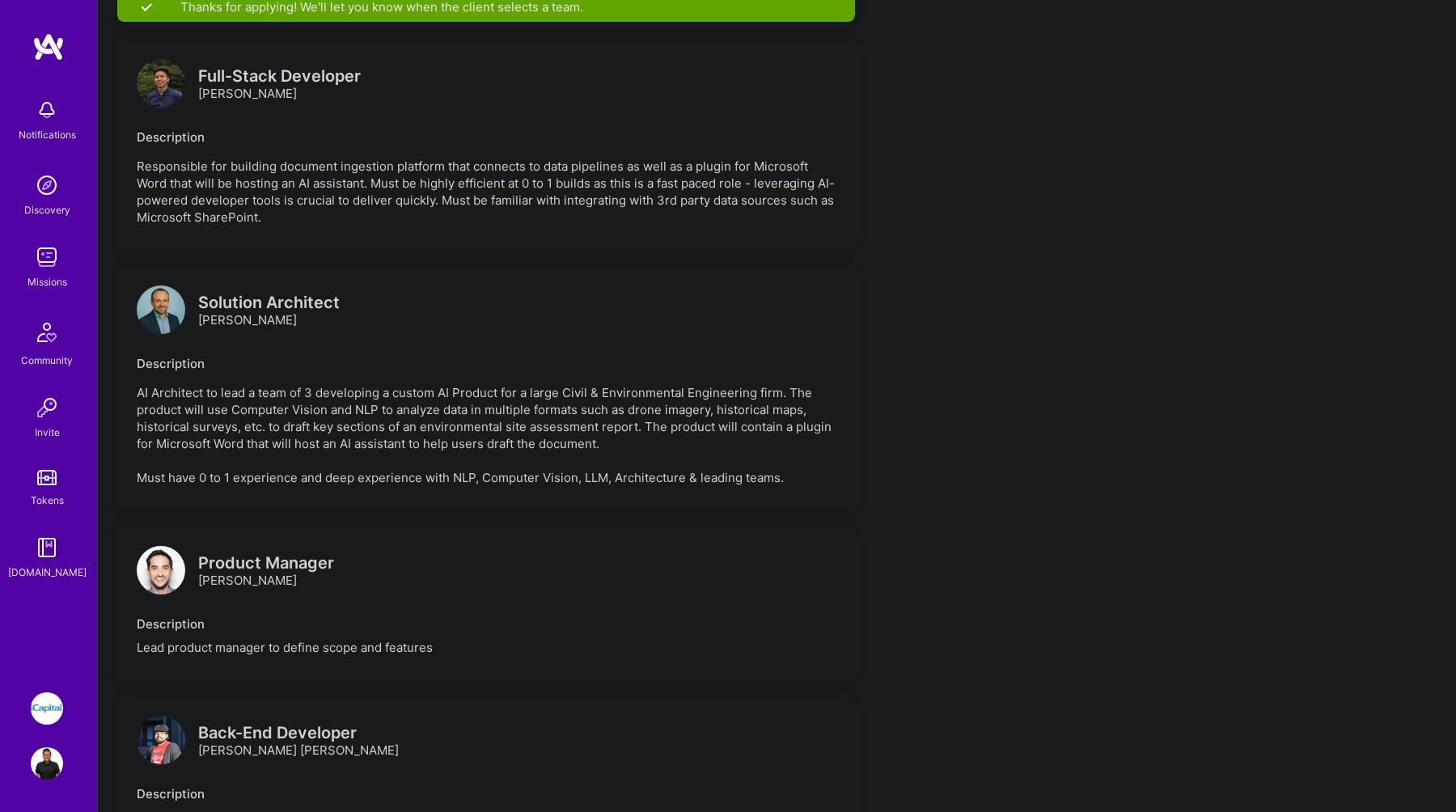
click at [168, 319] on img at bounding box center [161, 310] width 48 height 48
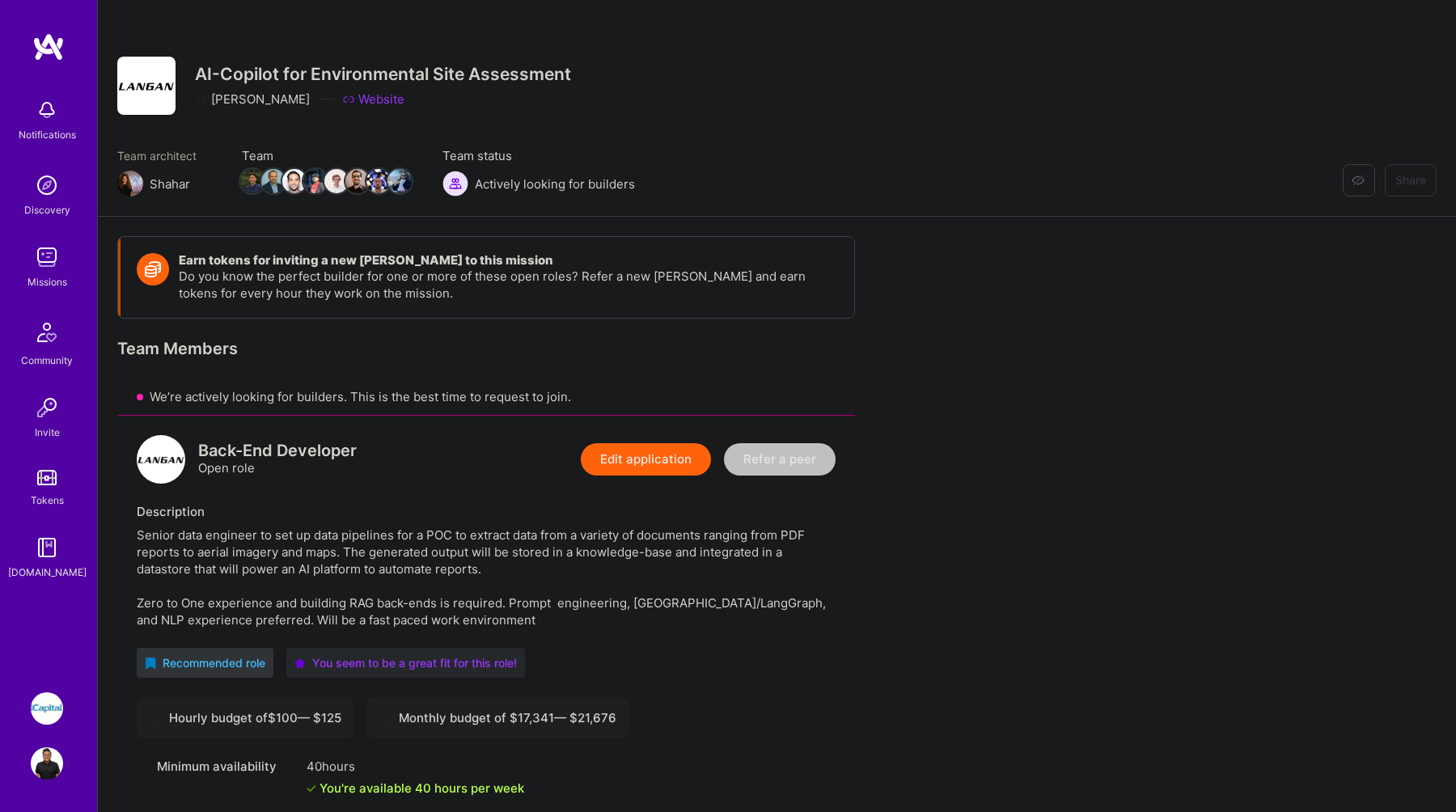
click at [45, 123] on img at bounding box center [46, 110] width 32 height 32
click at [45, 123] on div "Notifications Discovery Missions Community Invite Tokens A.Guide" at bounding box center [48, 335] width 97 height 490
